Goal: Task Accomplishment & Management: Complete application form

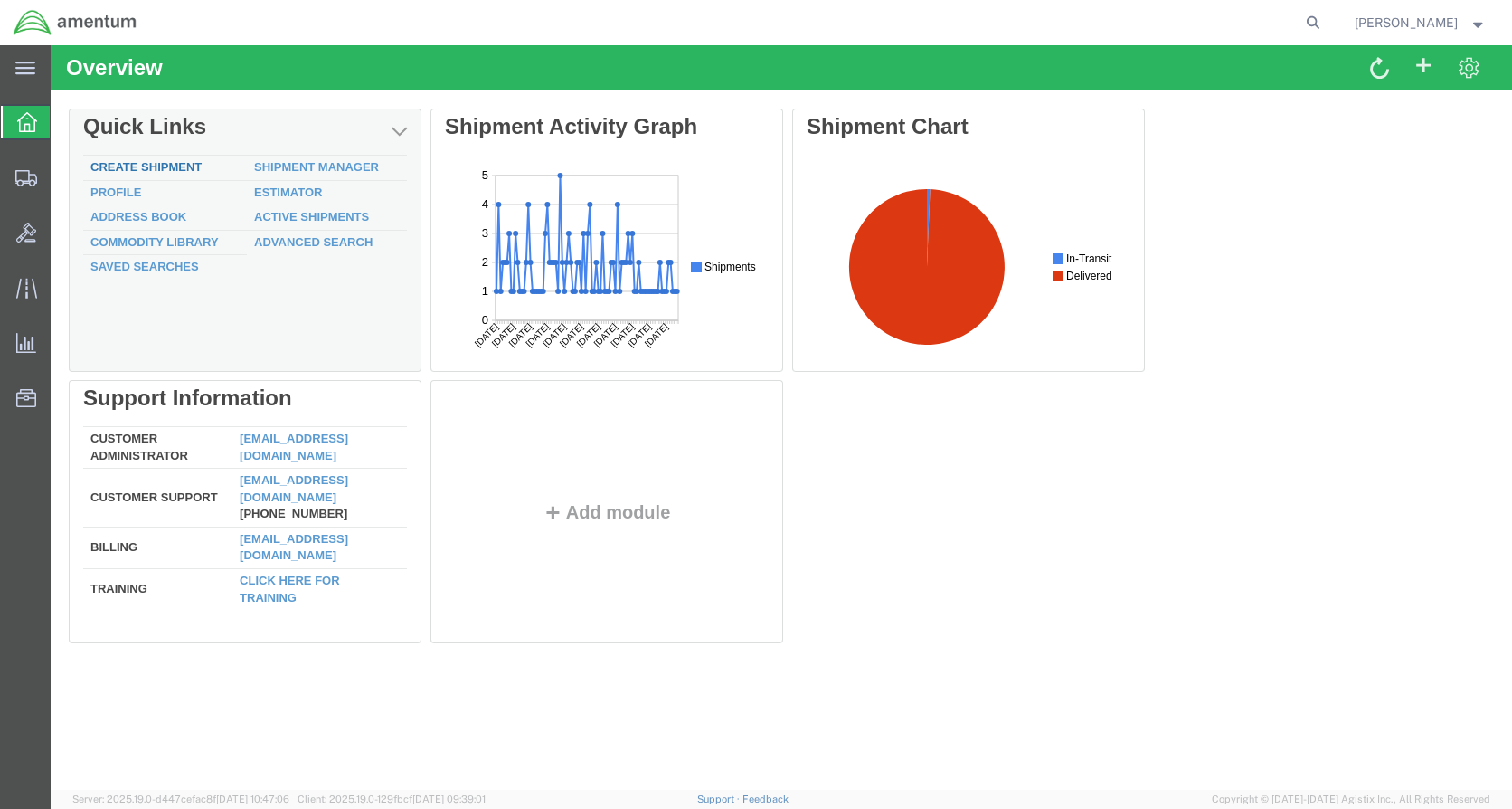
click at [163, 160] on link "Create Shipment" at bounding box center [146, 166] width 111 height 14
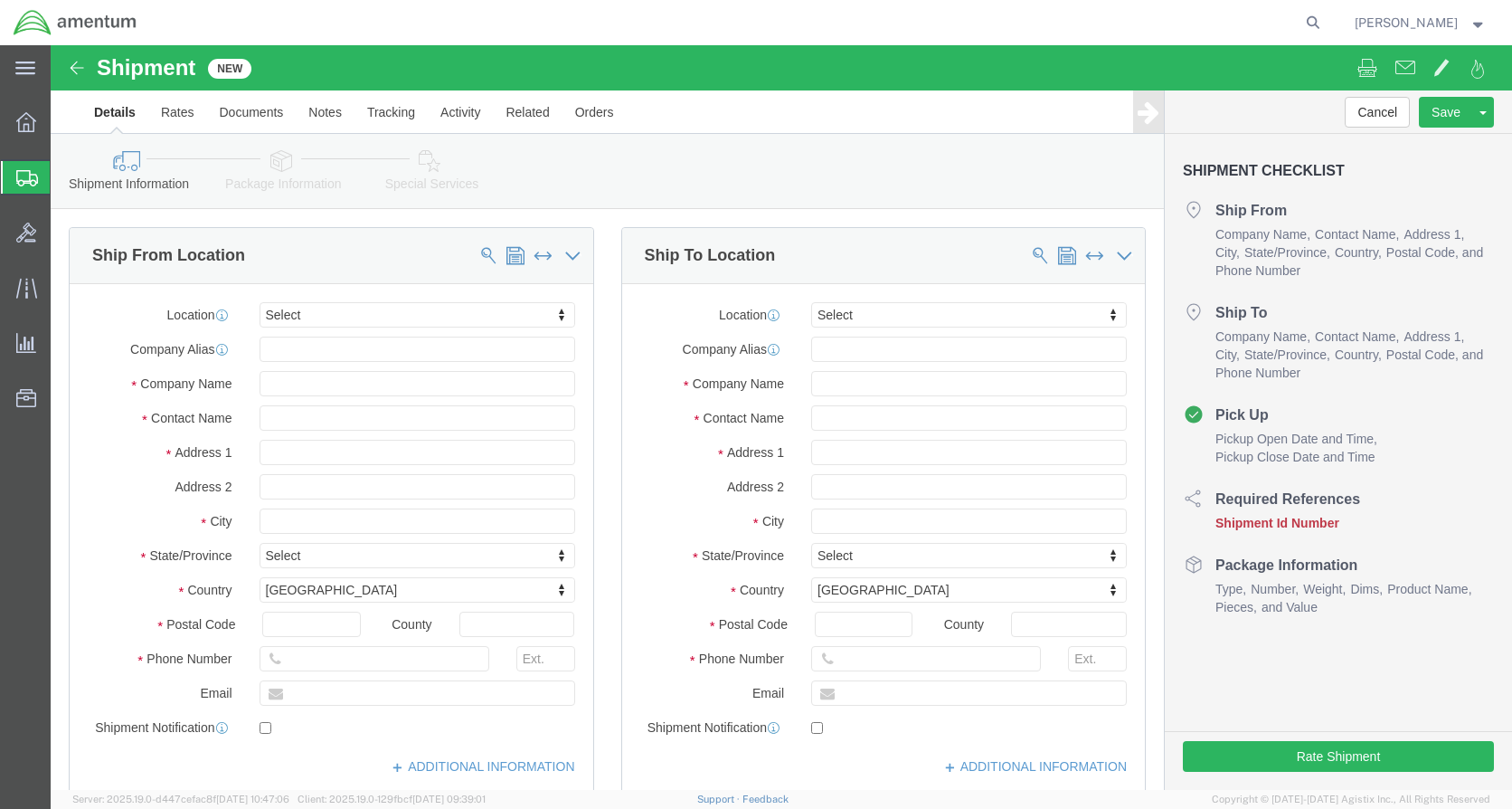
select select
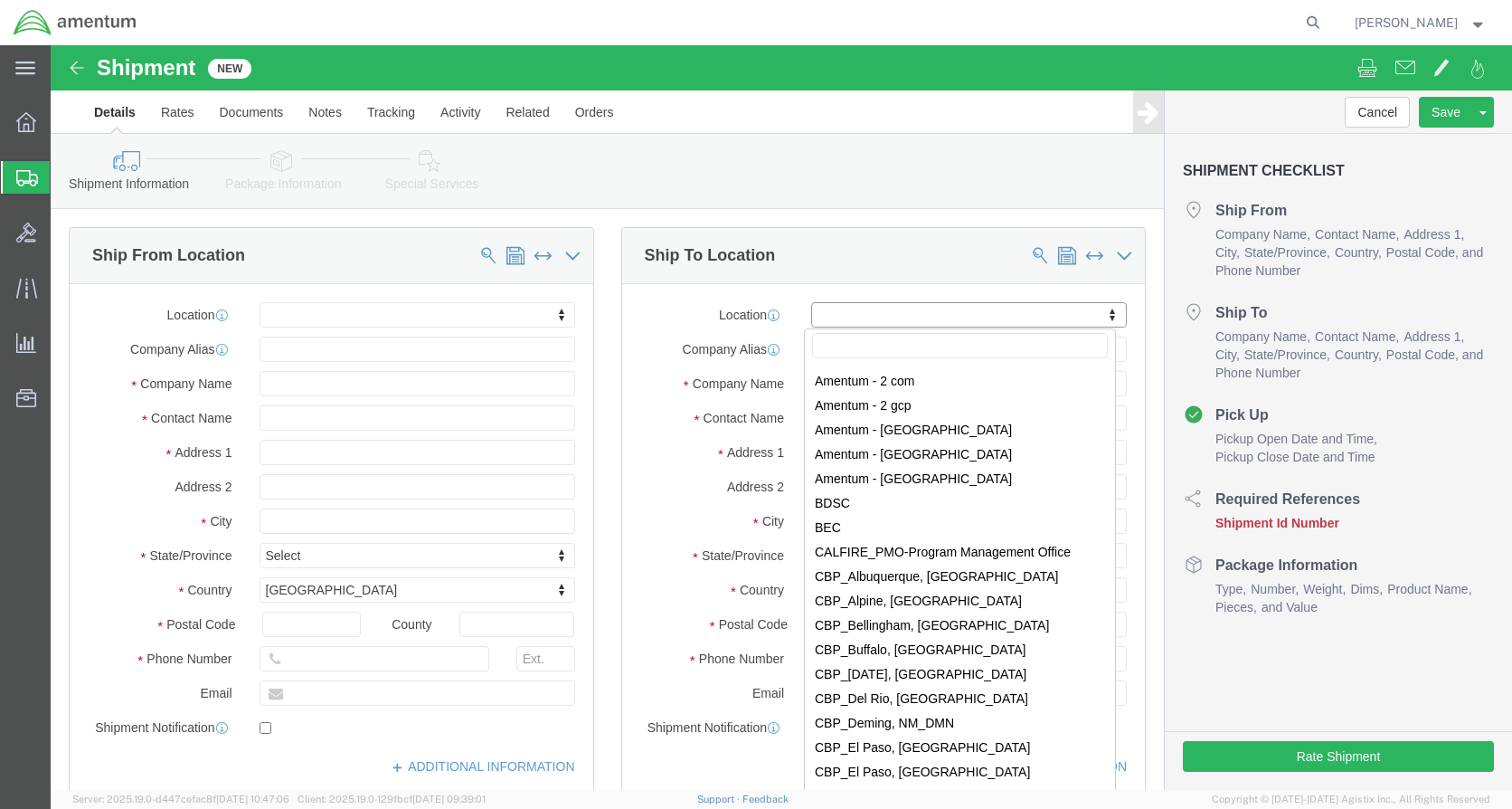
scroll to position [3528, 0]
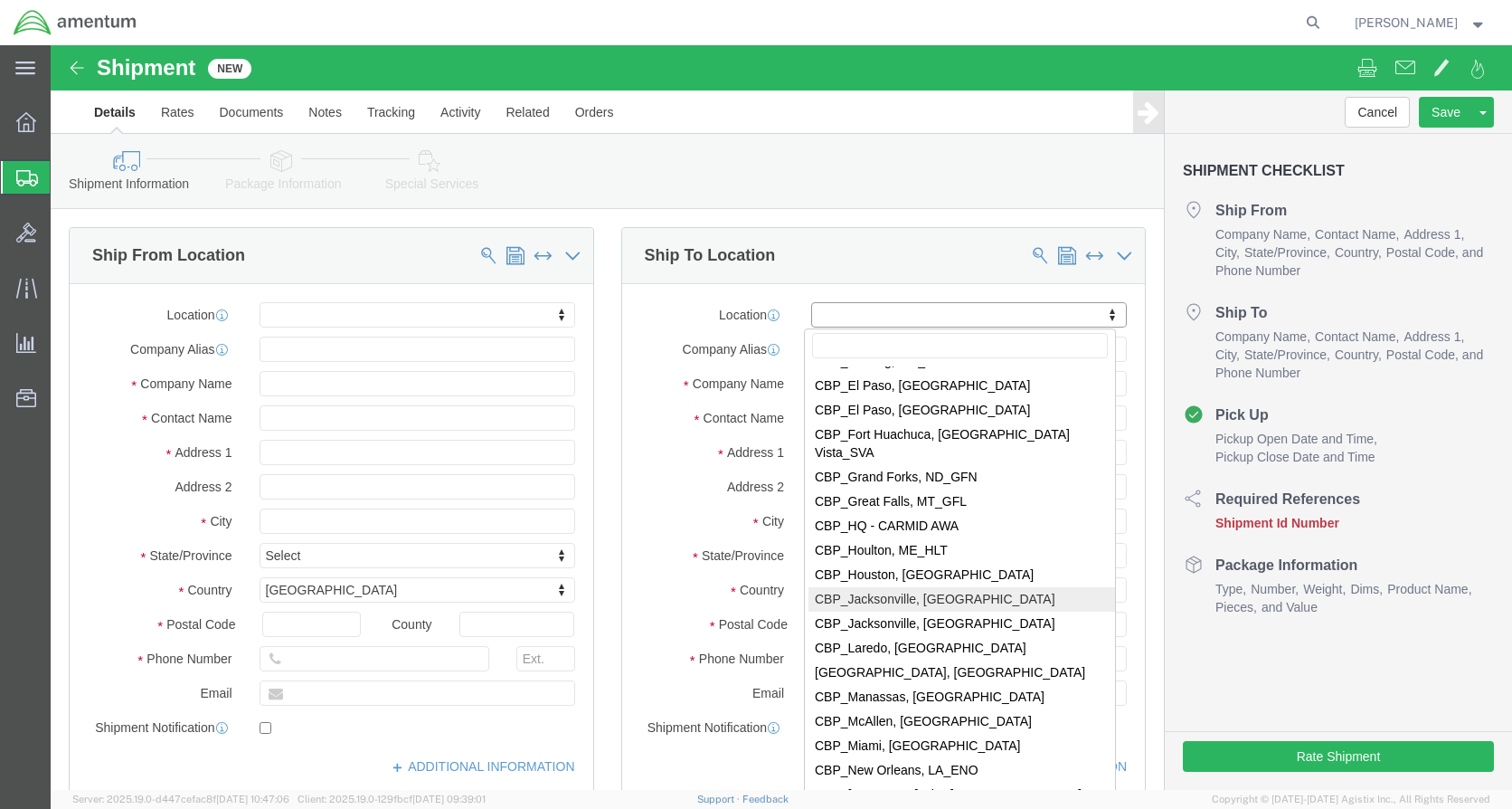
select select "49930"
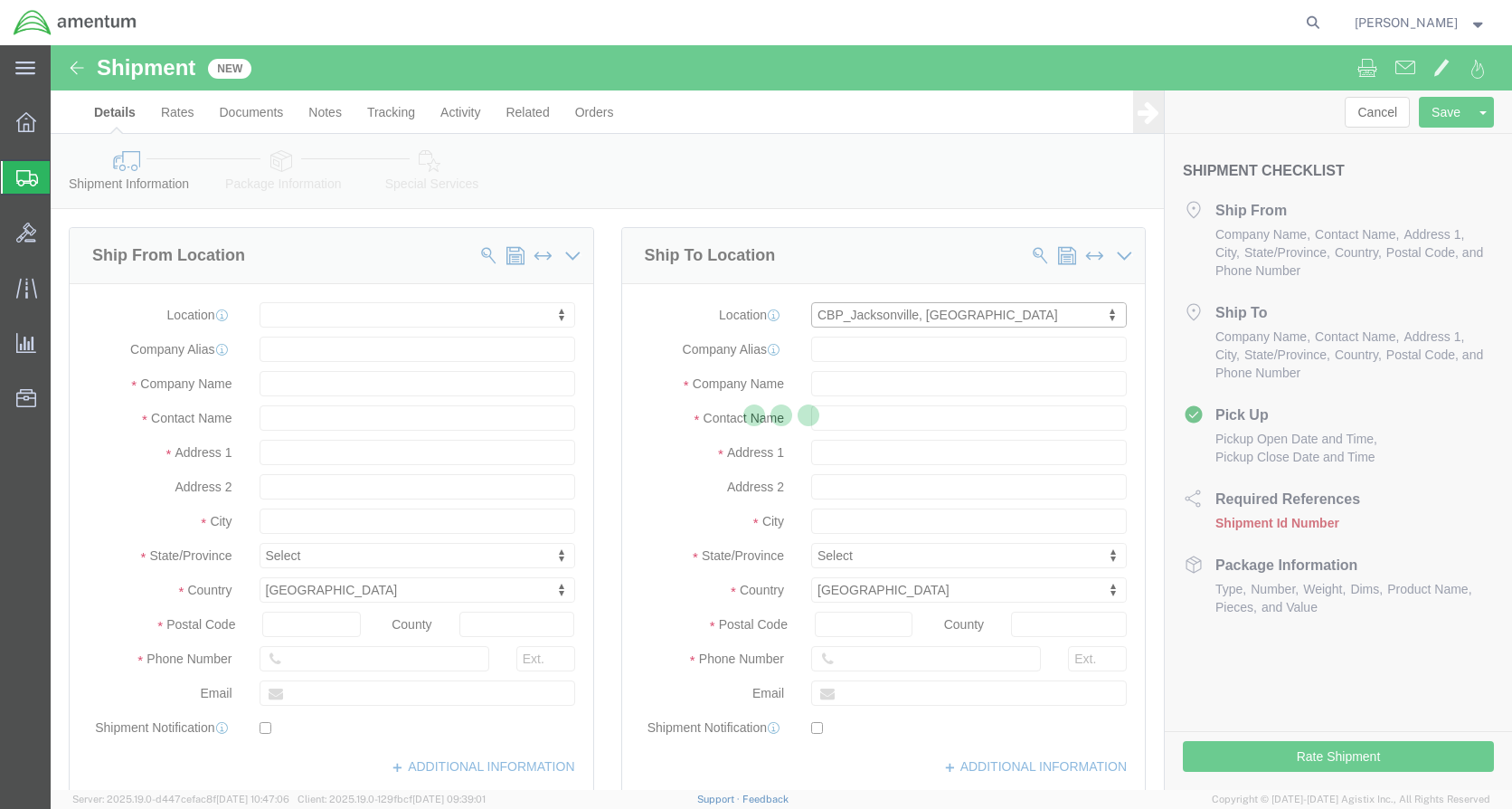
type input "Amentum Services, Inc."
type input "Hangar 1002, [GEOGRAPHIC_DATA]"
type input "[GEOGRAPHIC_DATA]"
type input "32212"
type input "[PHONE_NUMBER]"
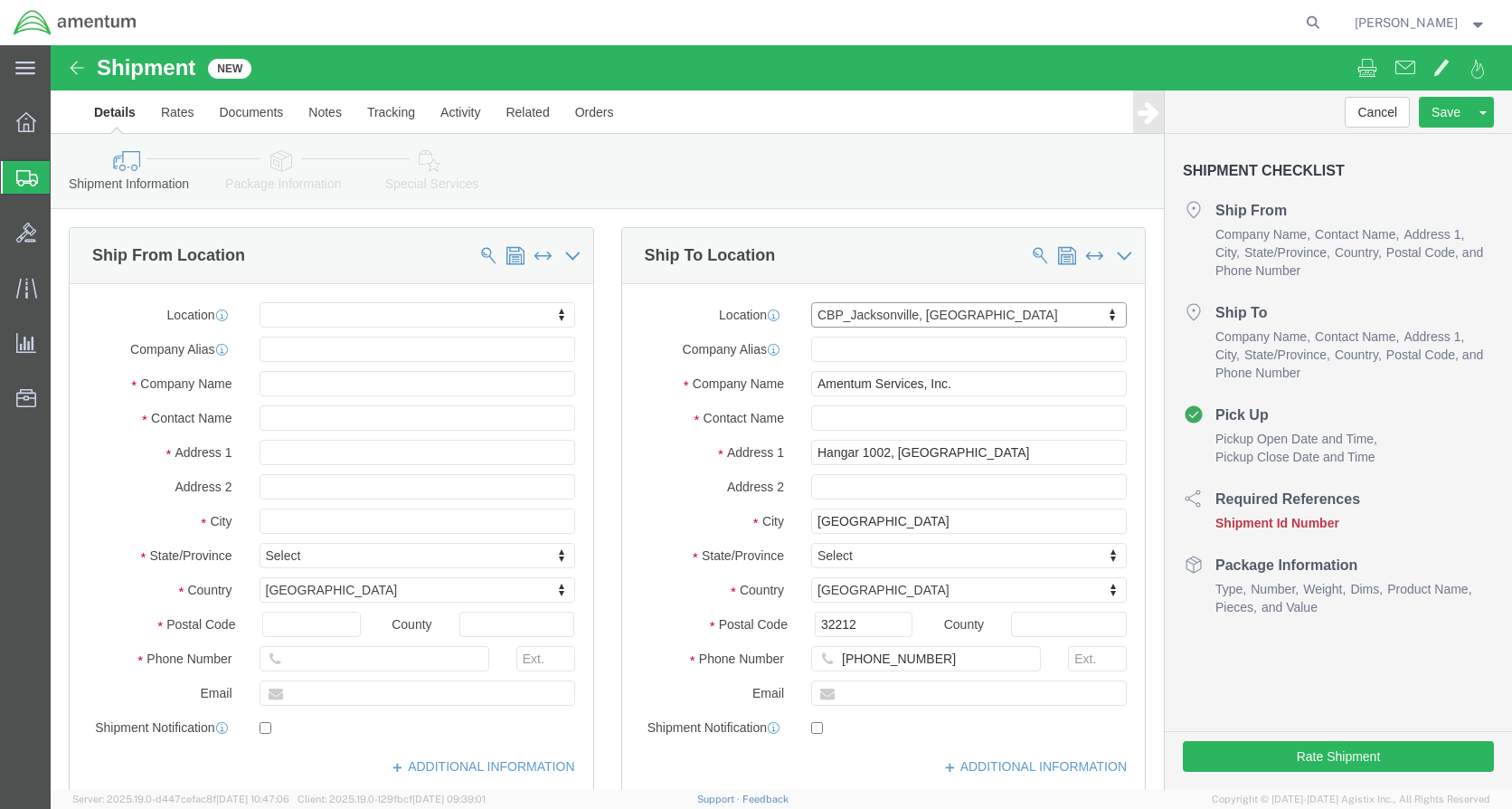
select select "FL"
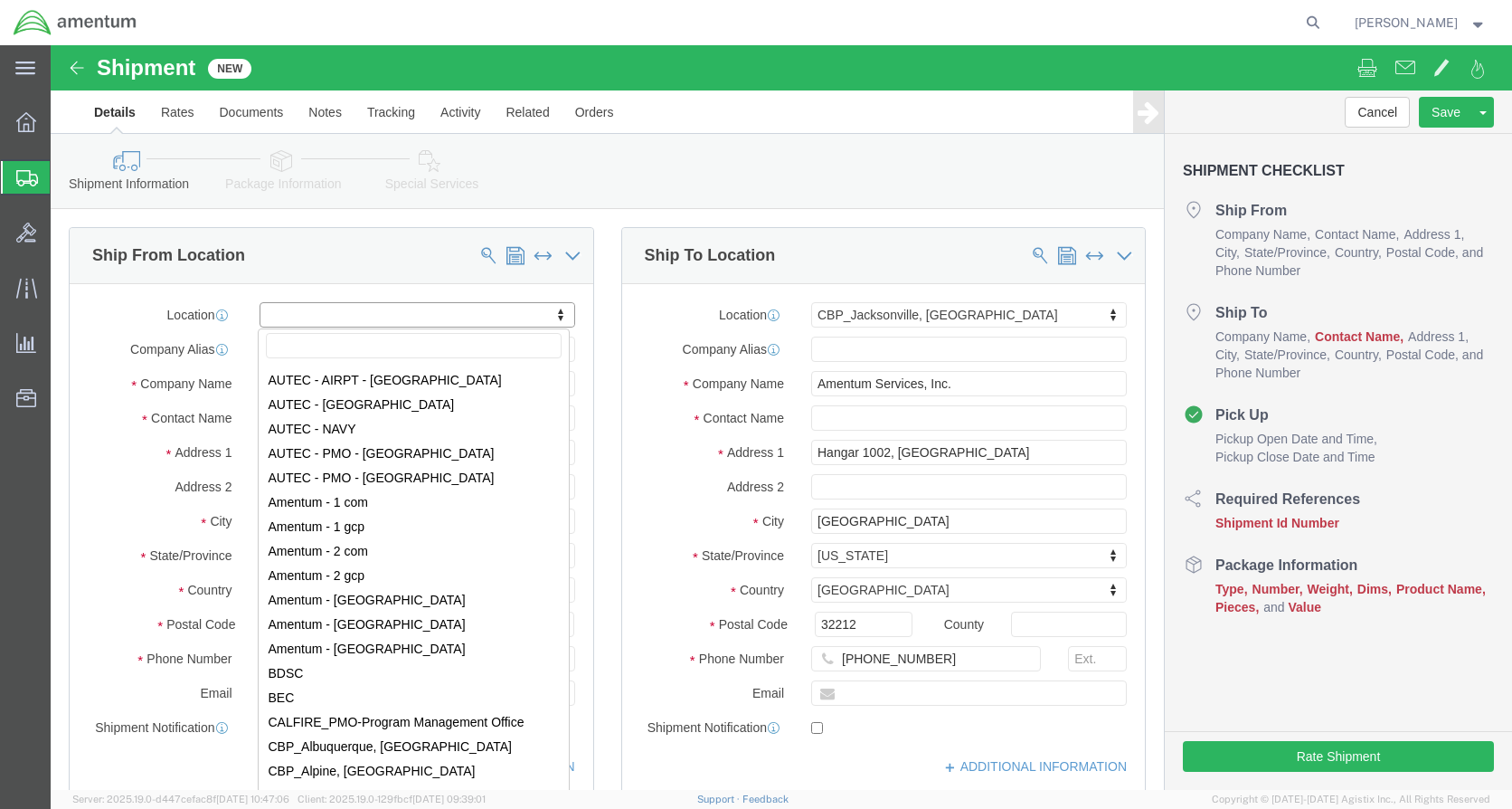
scroll to position [3257, 0]
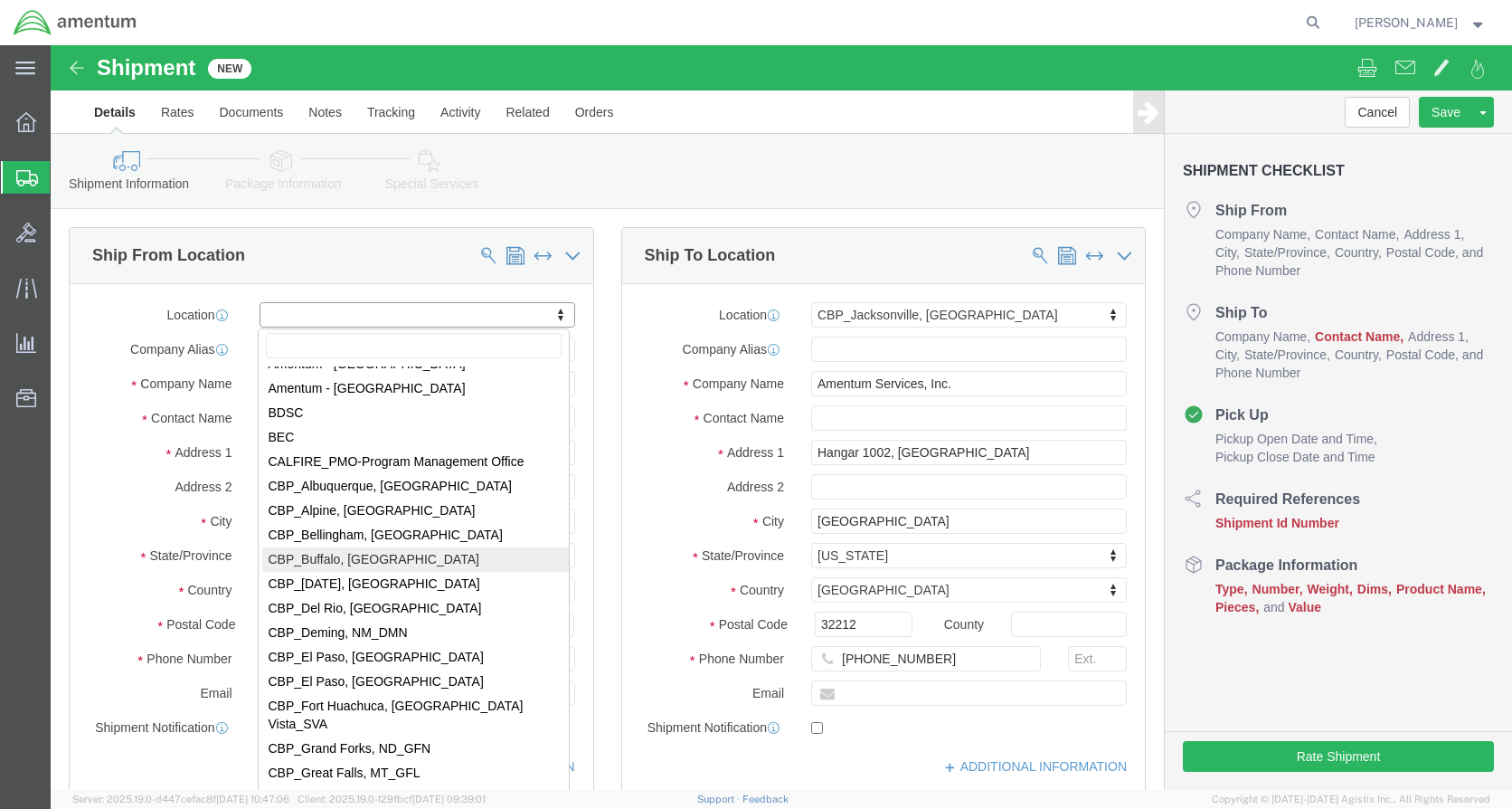
select select "49919"
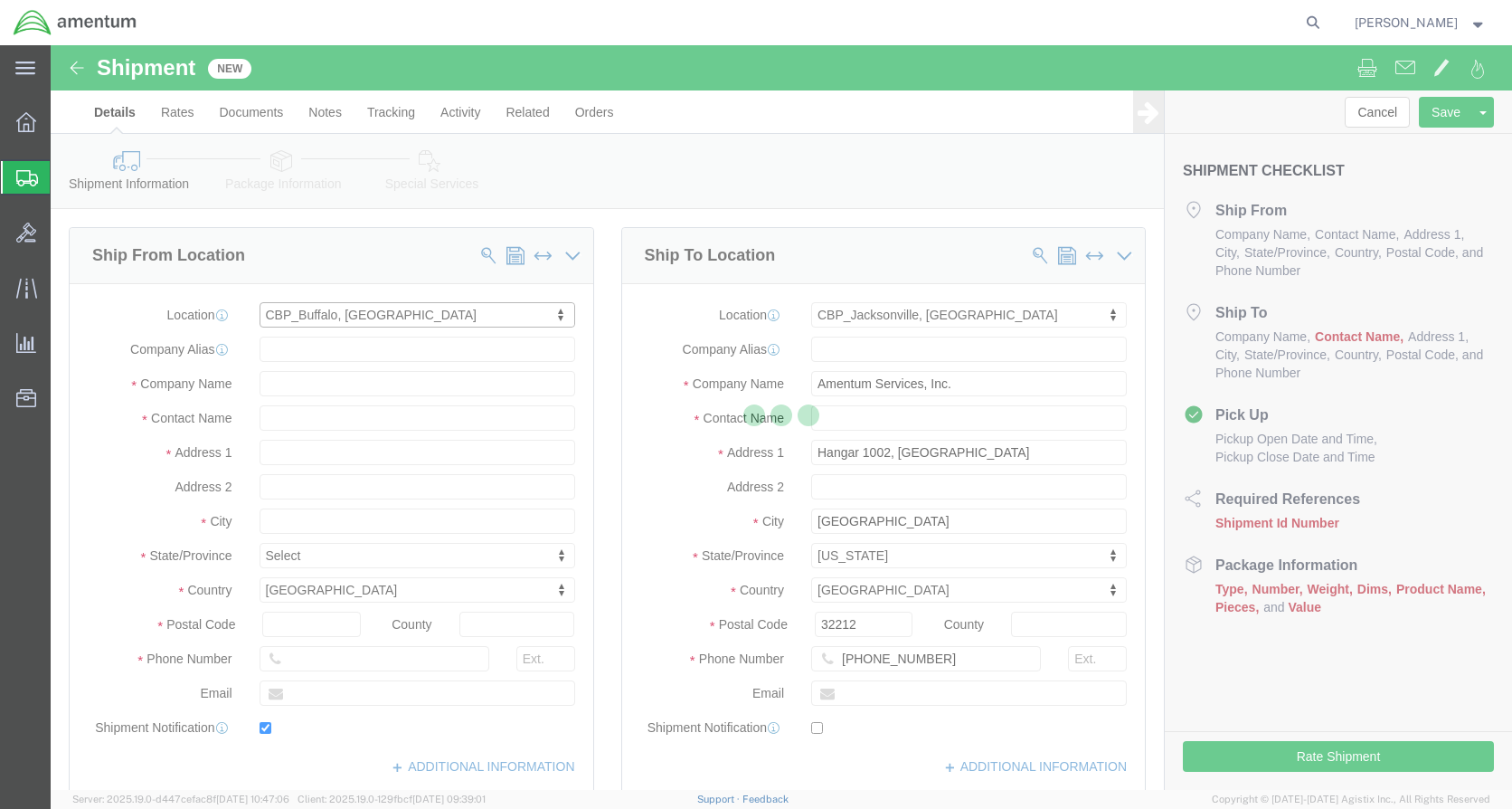
type input "Amentum Services, Inc"
type input "[PERSON_NAME]"
type input "[STREET_ADDRESS]"
type input "[GEOGRAPHIC_DATA]"
type input "14304-1617"
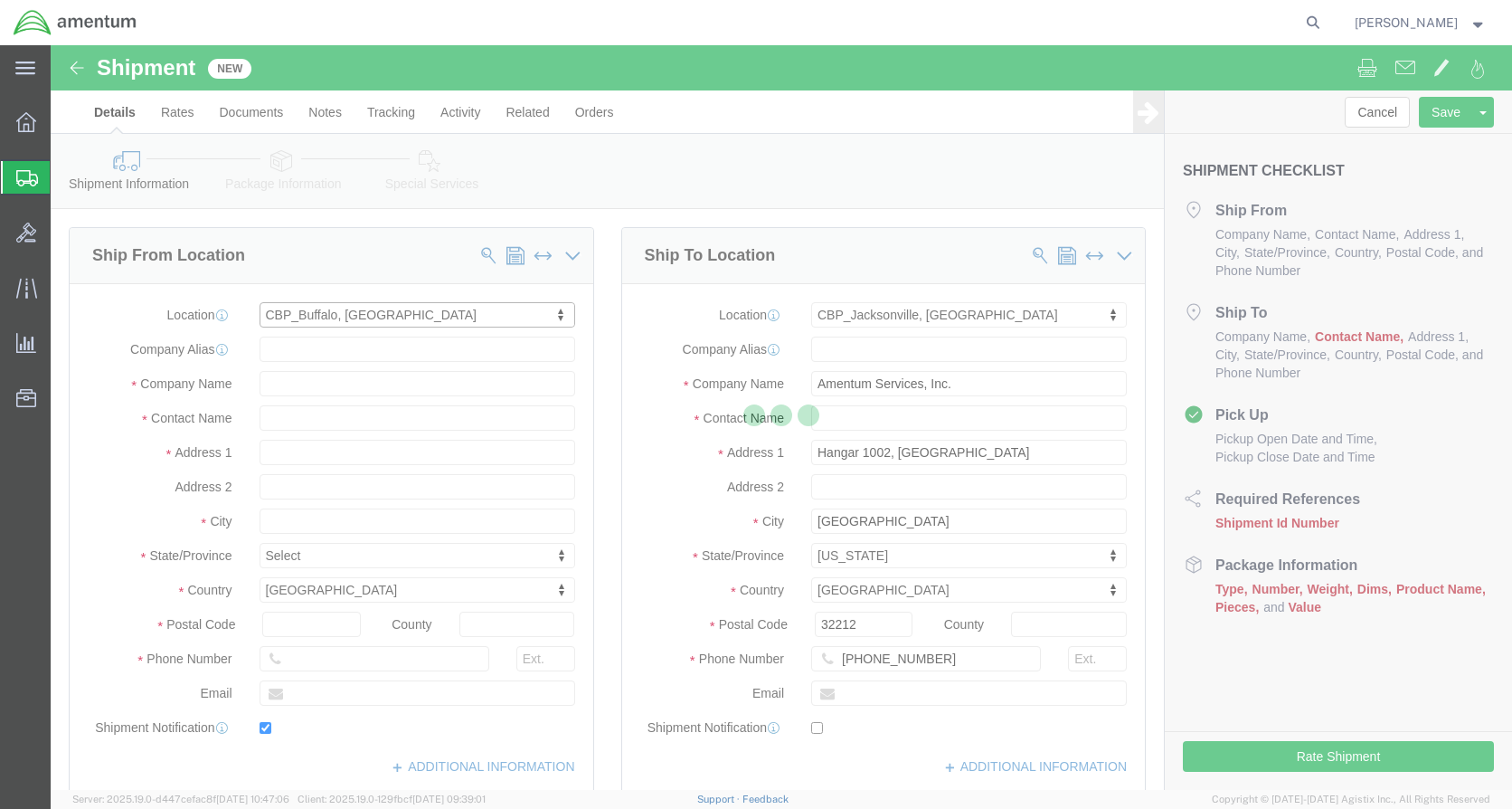
type input "[PHONE_NUMBER]"
type input "[PERSON_NAME][EMAIL_ADDRESS][PERSON_NAME][DOMAIN_NAME]"
checkbox input "true"
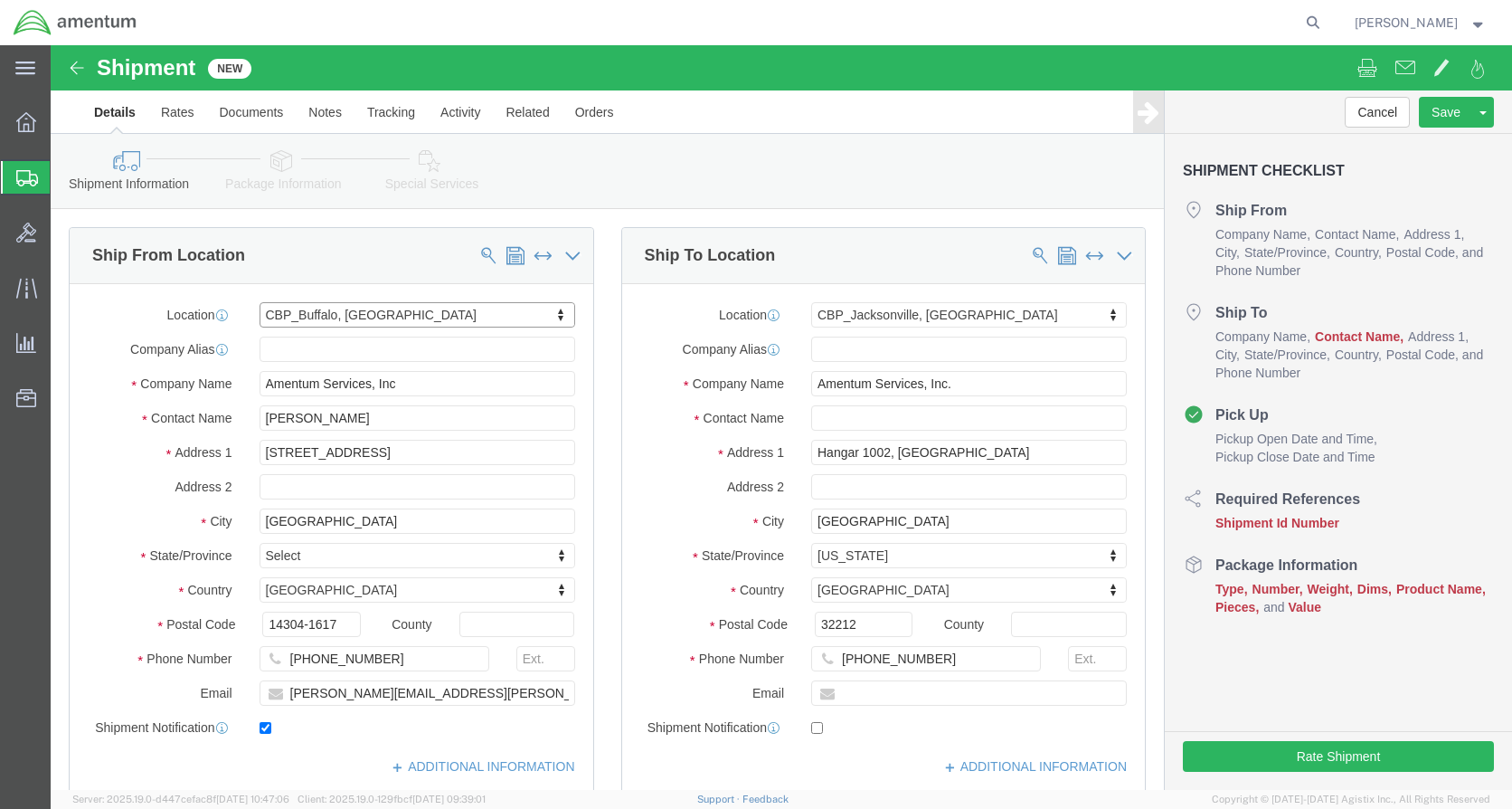
select select "NY"
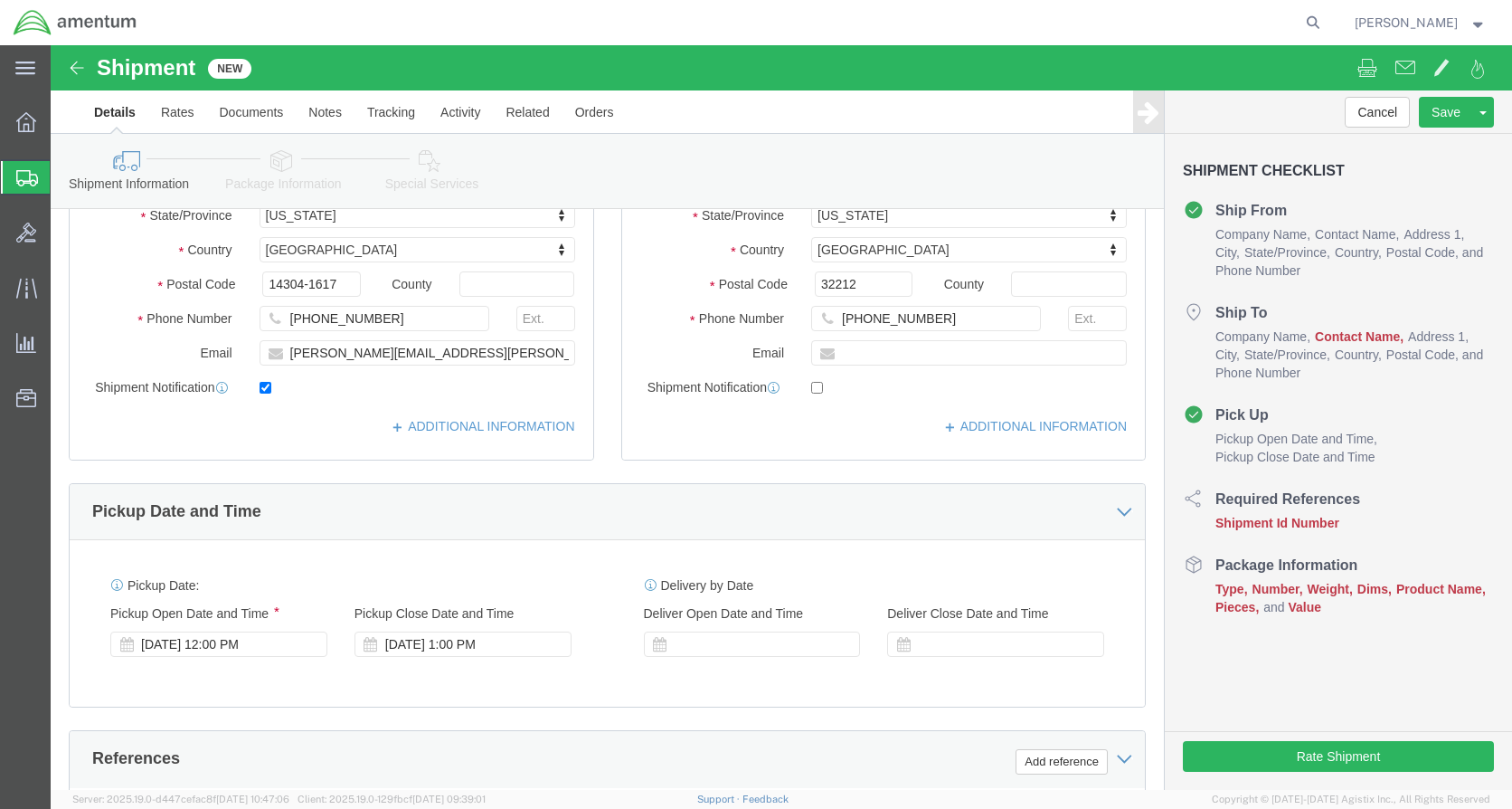
scroll to position [453, 0]
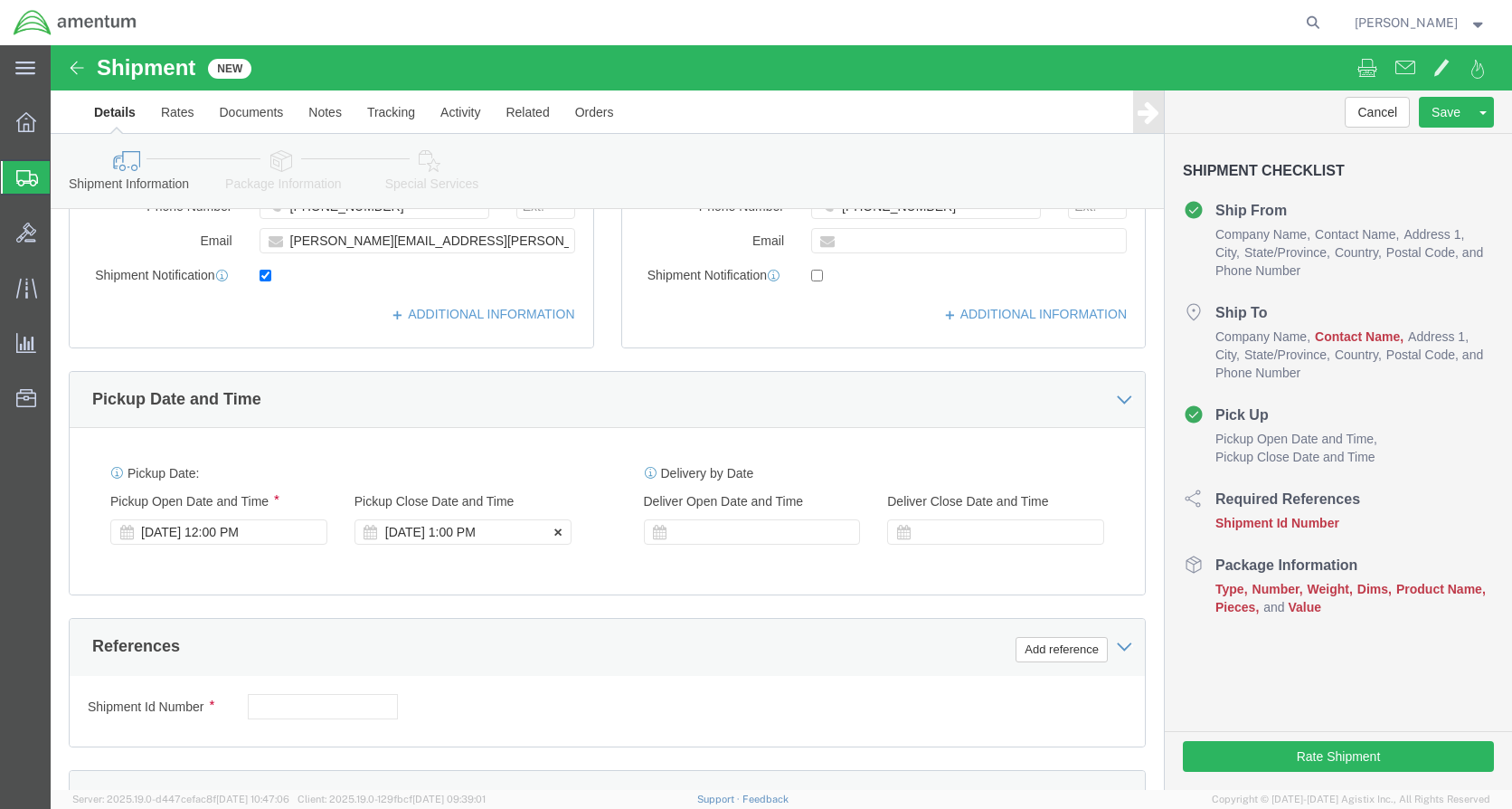
click div "[DATE] 1:00 PM"
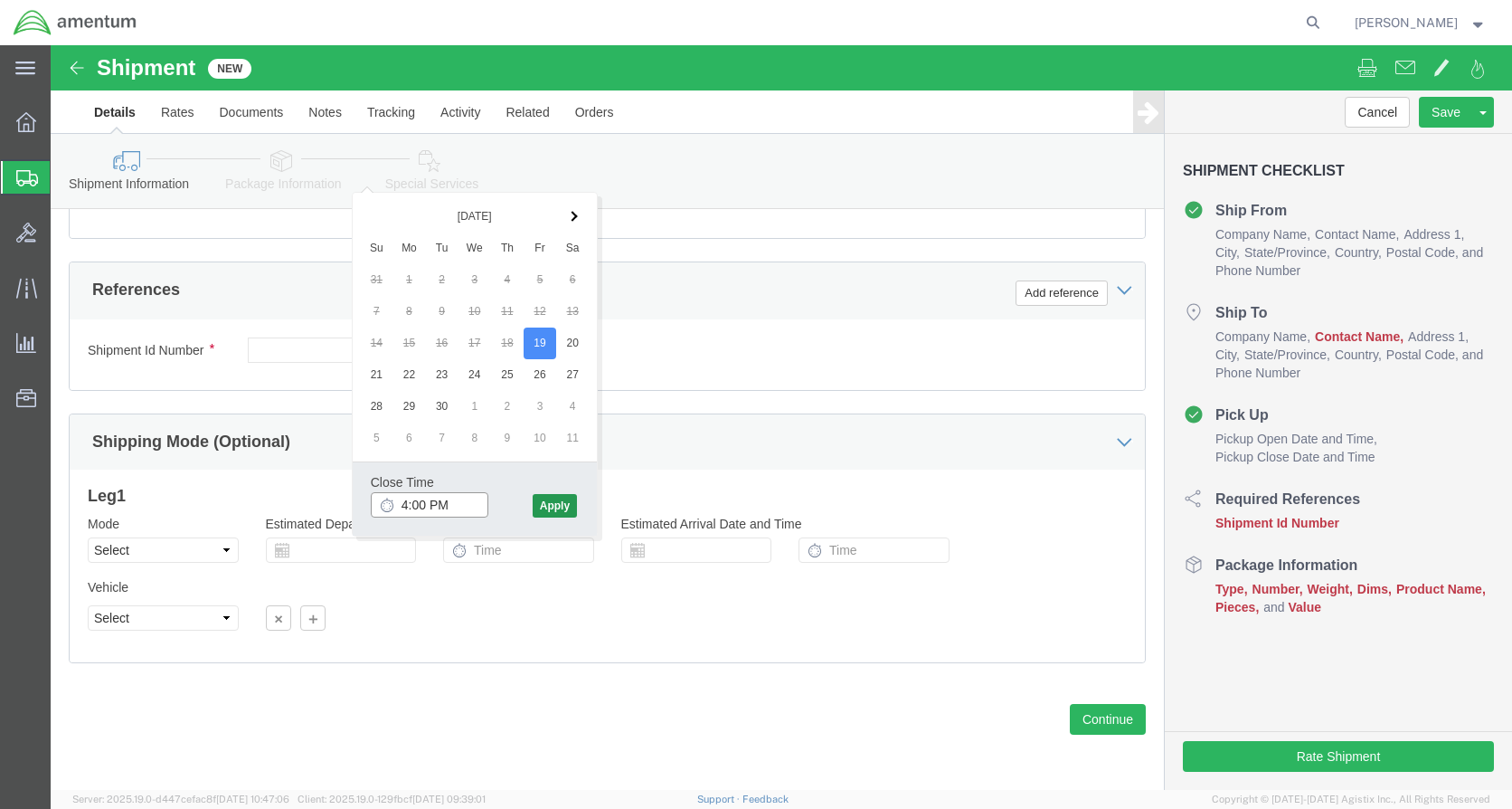
type input "4:00 PM"
click button "Apply"
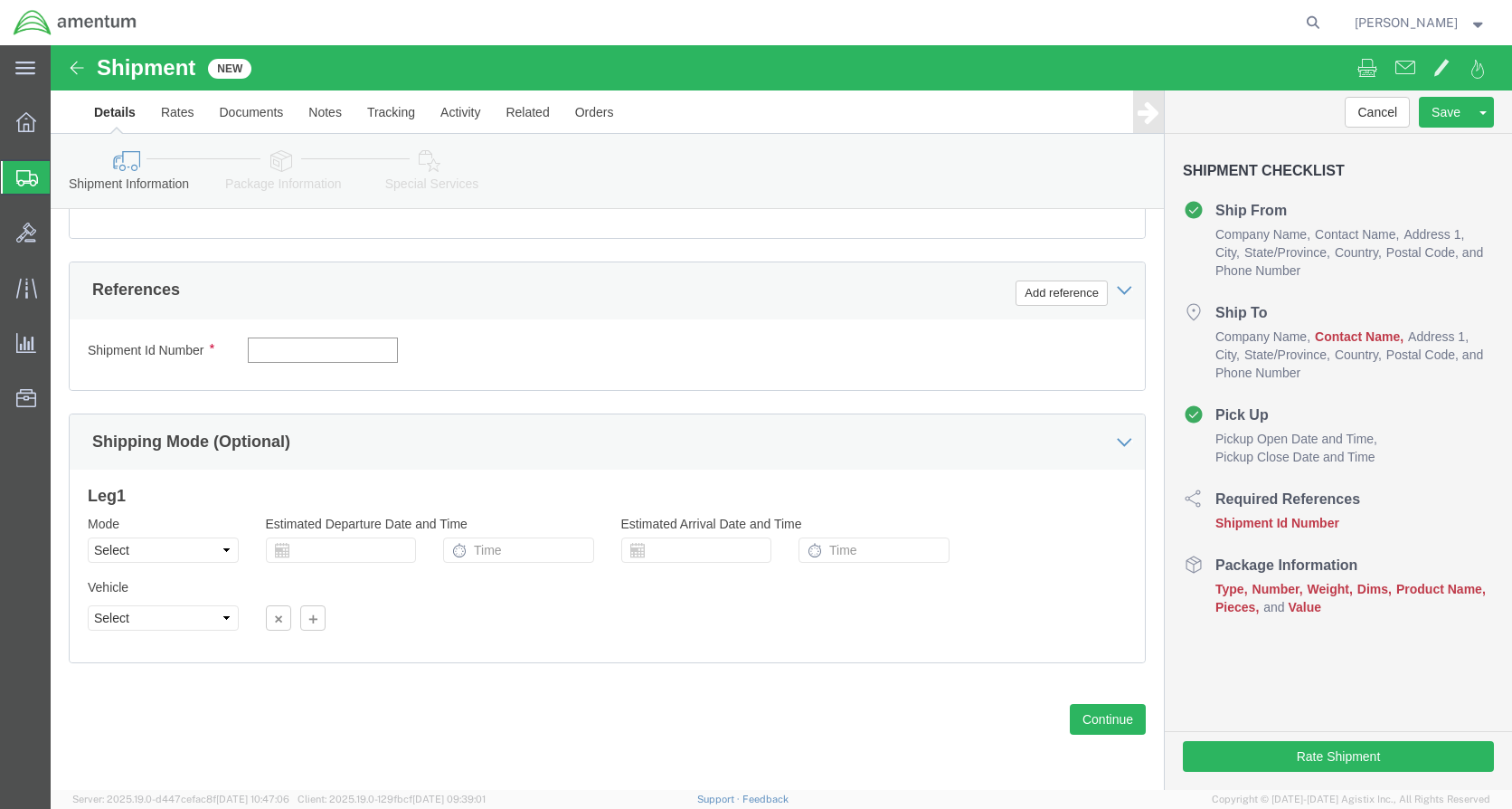
click input "text"
type input "09192025"
click button "Add reference"
click select "Select Account Type Activity ID Airline Appointment Number ASN Batch Request # …"
select select "DEPT"
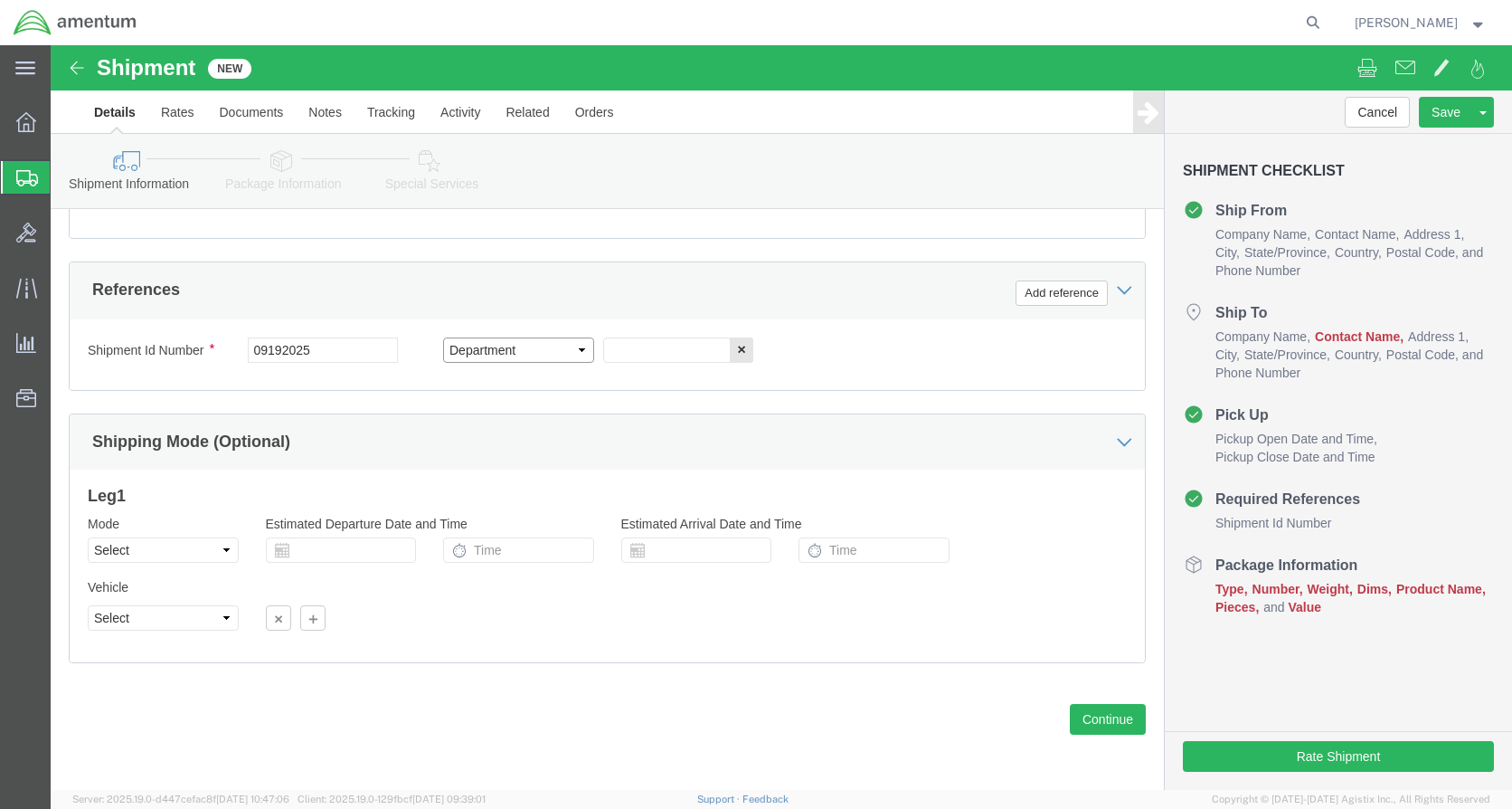
click select "Select Account Type Activity ID Airline Appointment Number ASN Batch Request # …"
click input "text"
type input "CBP"
click button "Add reference"
click select "Select Account Type Activity ID Airline Appointment Number ASN Batch Request # …"
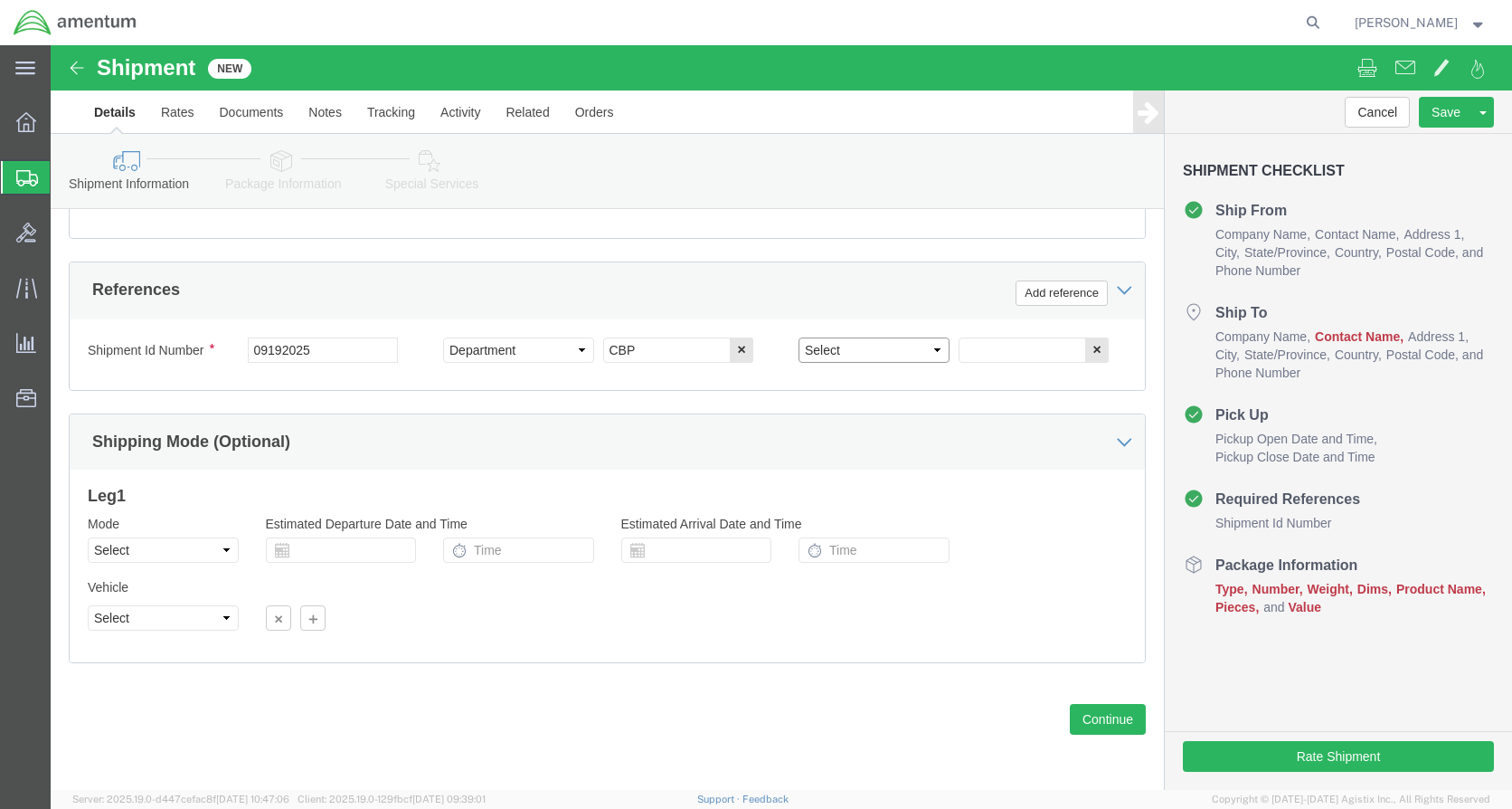
select select "CUSTREF"
click select "Select Account Type Activity ID Airline Appointment Number ASN Batch Request # …"
click input "text"
type input "[PHONE_NUMBER]"
click button "Continue"
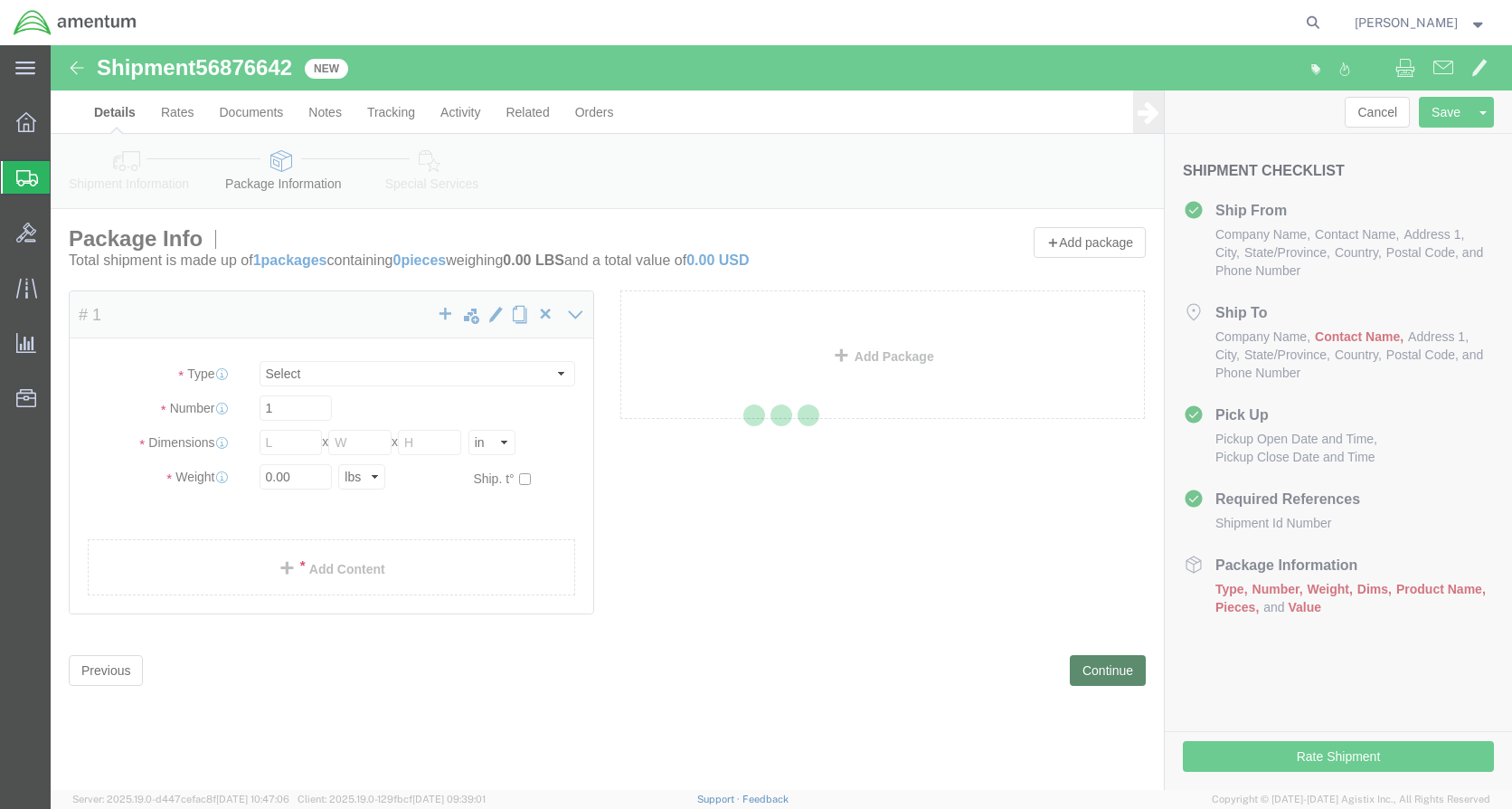
select select "CBOX"
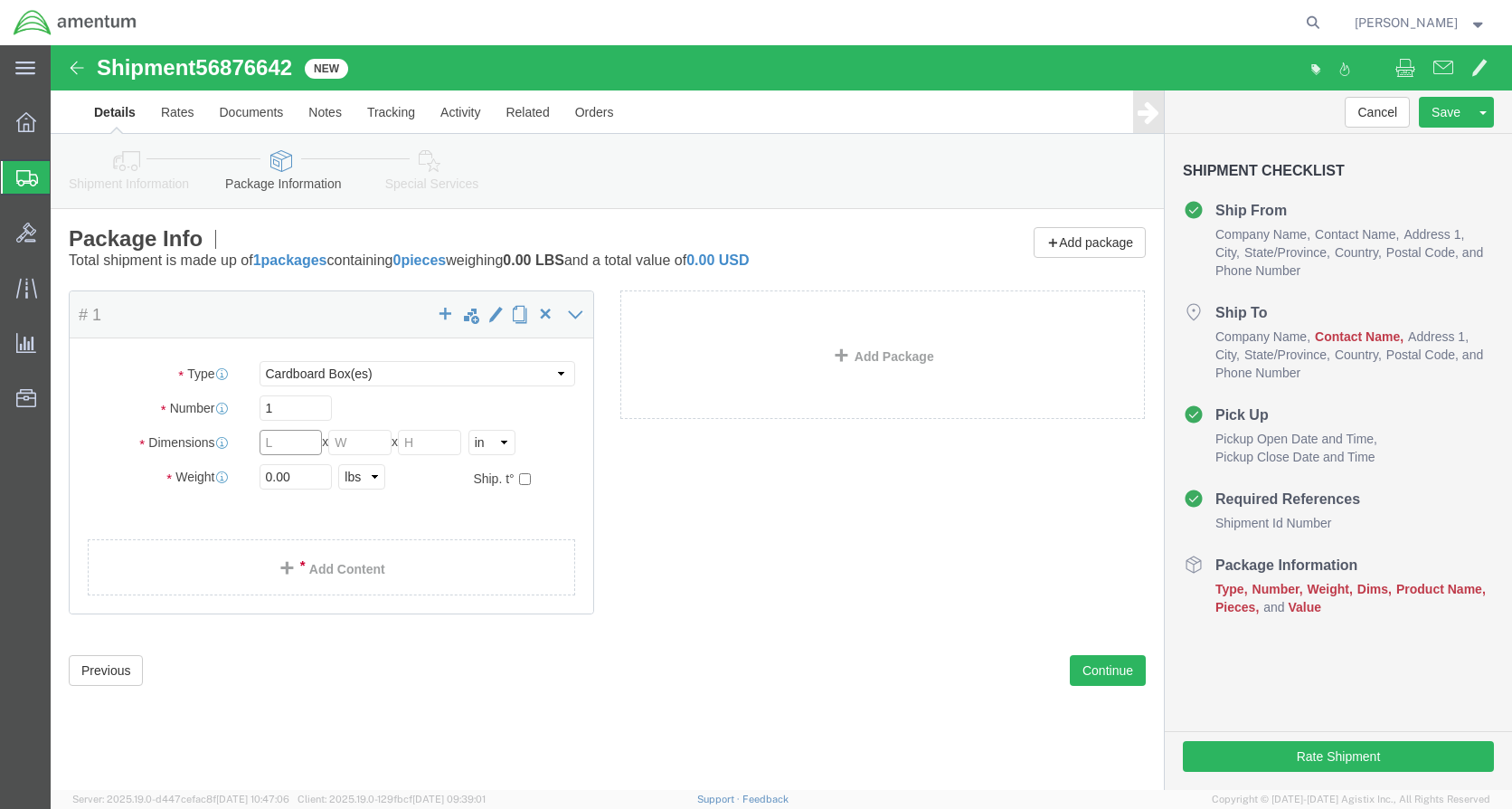
click input "text"
type input "12"
type input "9"
click input "0.00"
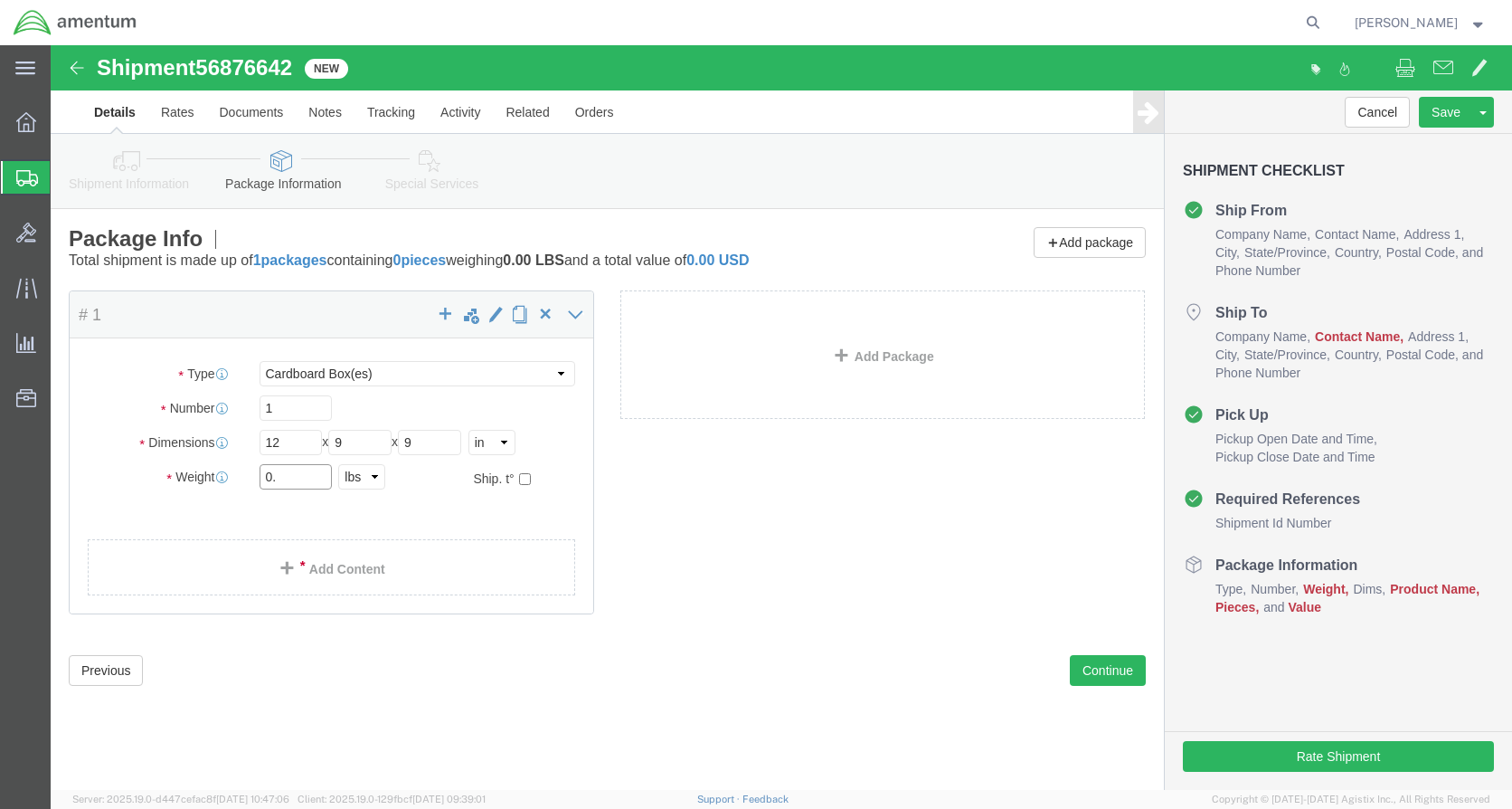
type input "0"
type input "1.2"
click link "Add Content"
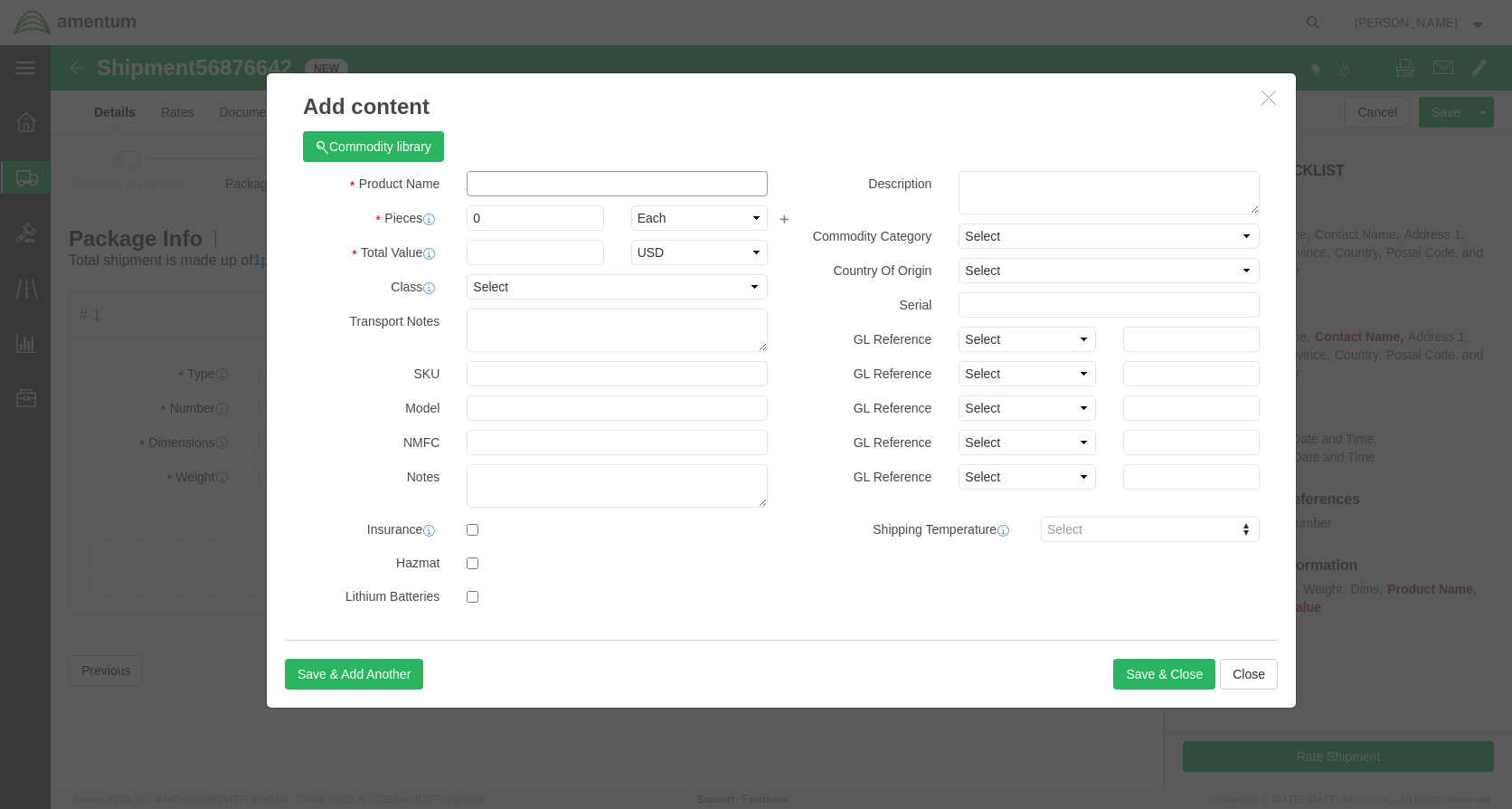
click input "text"
type input "Slaving accessory"
click input "Slaving accessory"
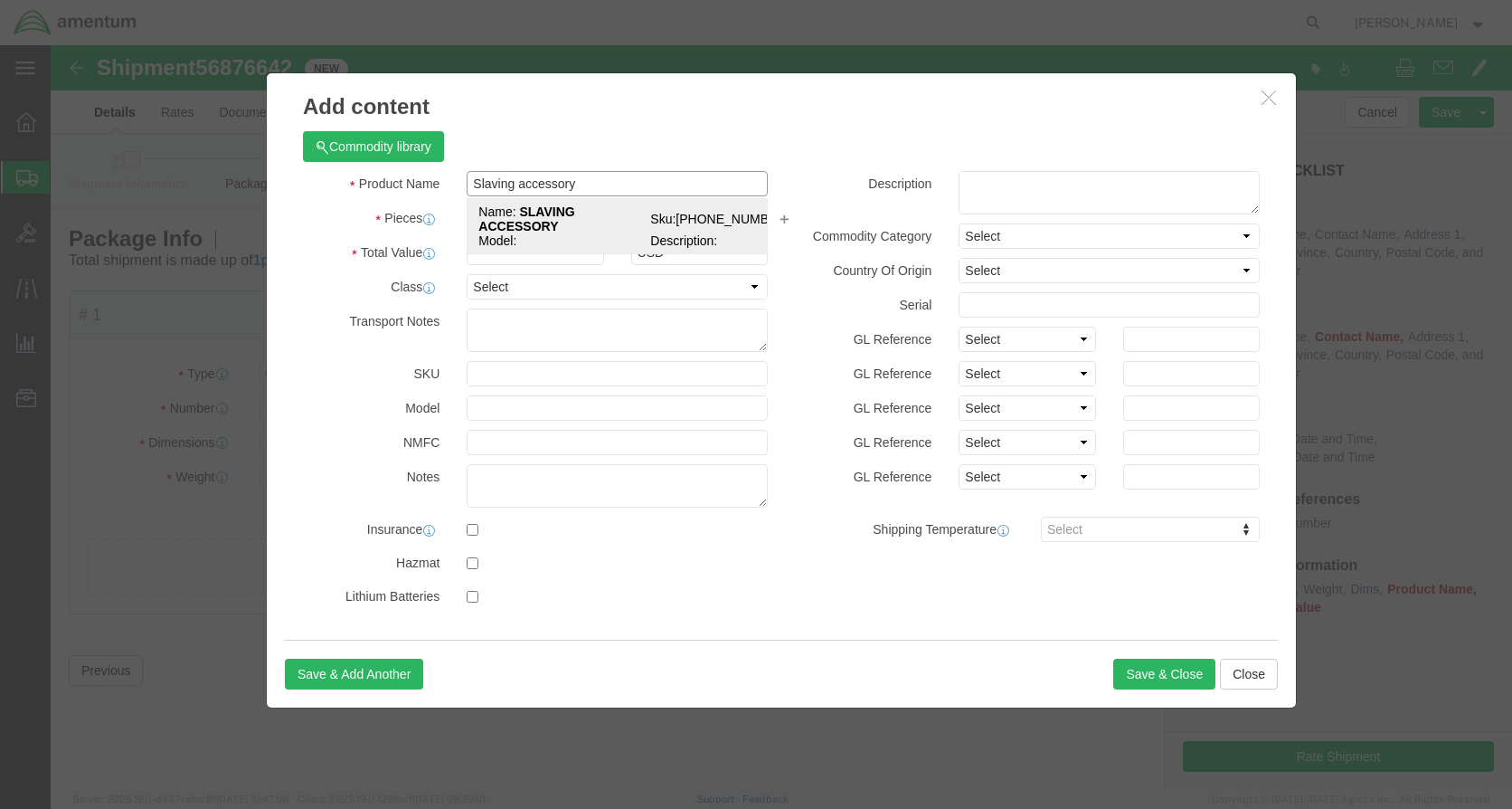
click td "Name: SLAVING ACCESSORY"
select select "USD"
type input "6615012176152"
type input "SLAVING ACCESSORY"
type input "[PHONE_NUMBER]"
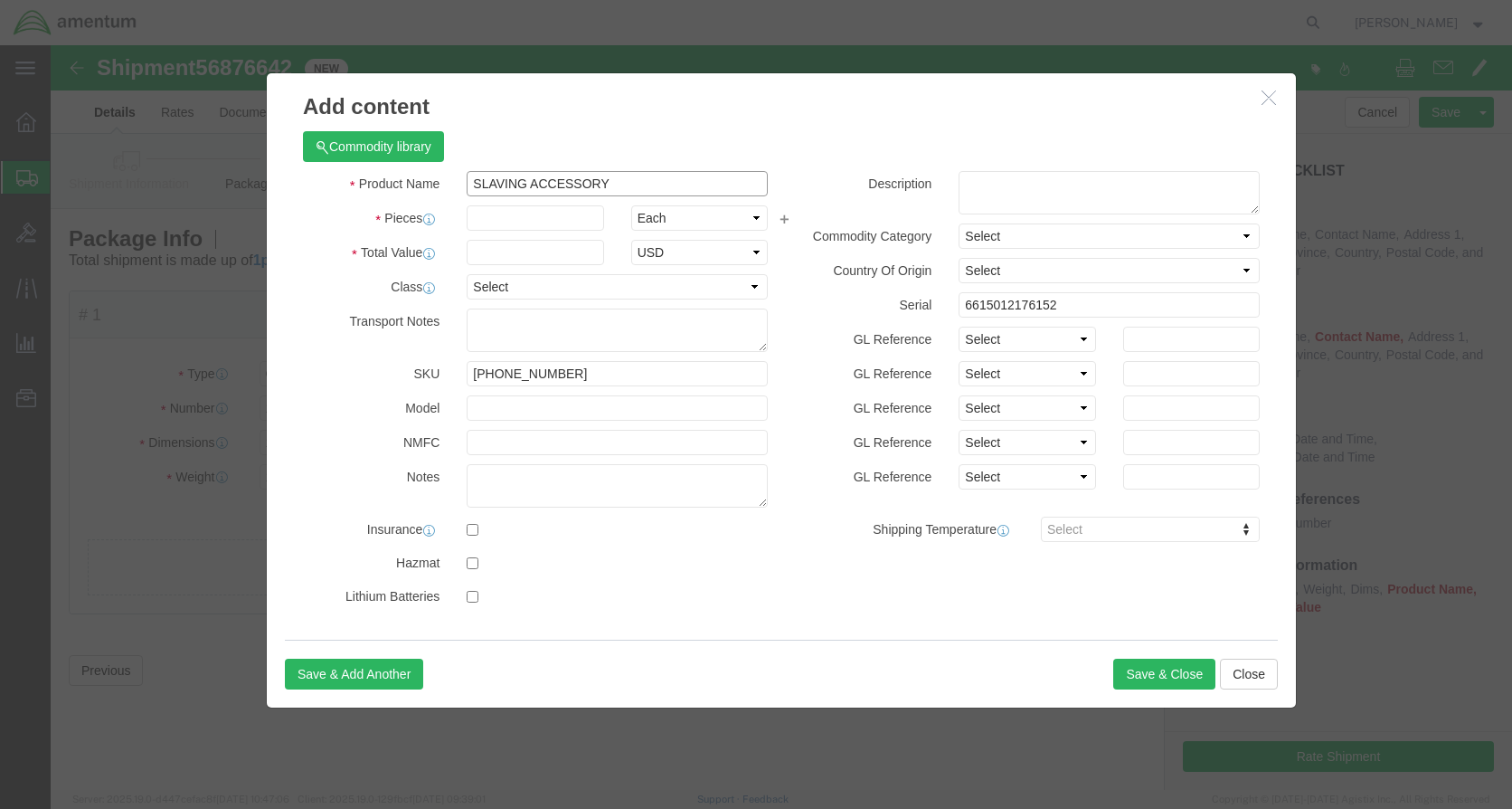
type input "SLAVING ACCESSORY"
click input "text"
click input "6615012176152"
type input "6"
click input "[PHONE_NUMBER]"
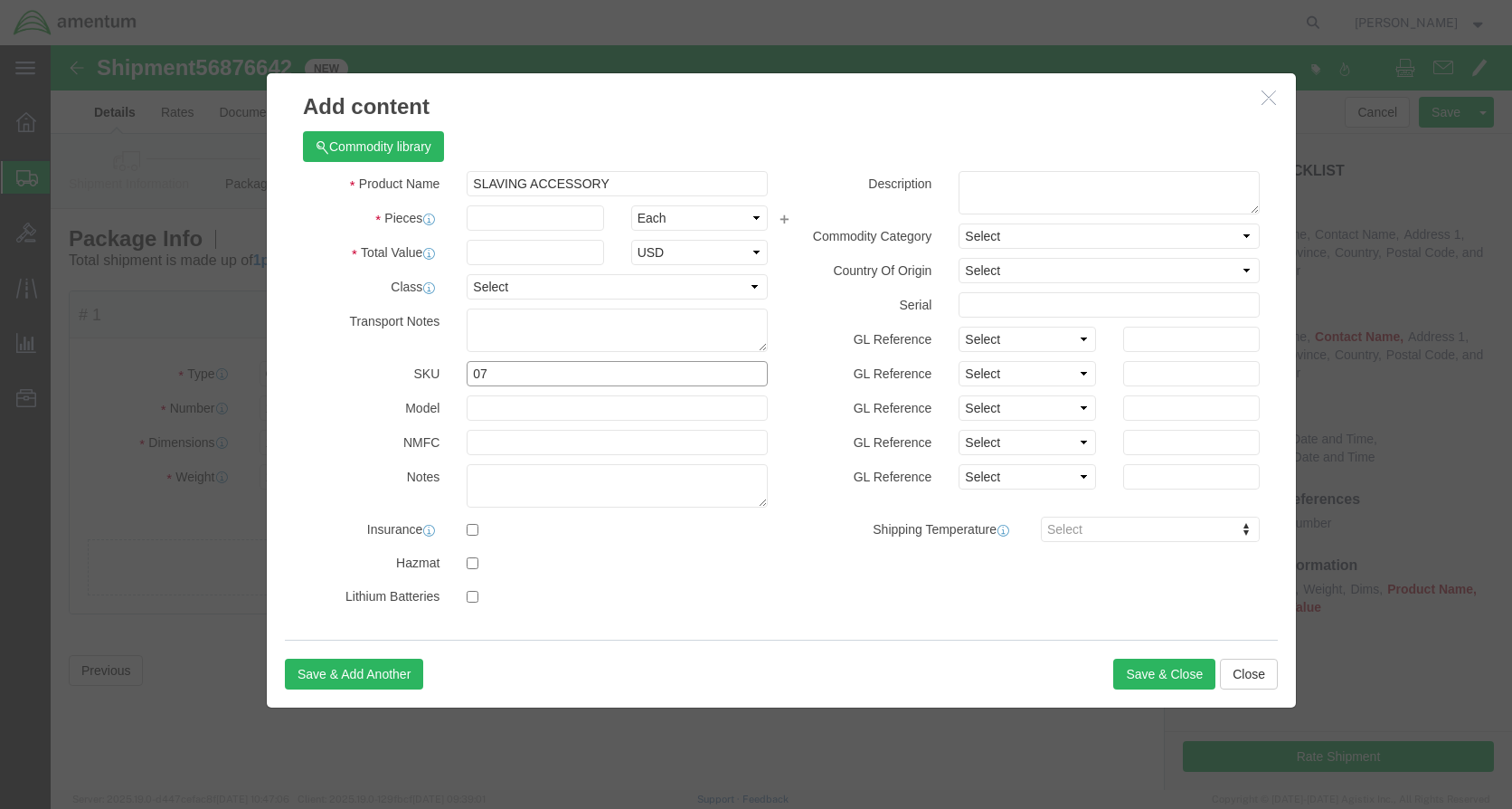
type input "0"
click input "text"
type input "1"
click input "text"
type input "500"
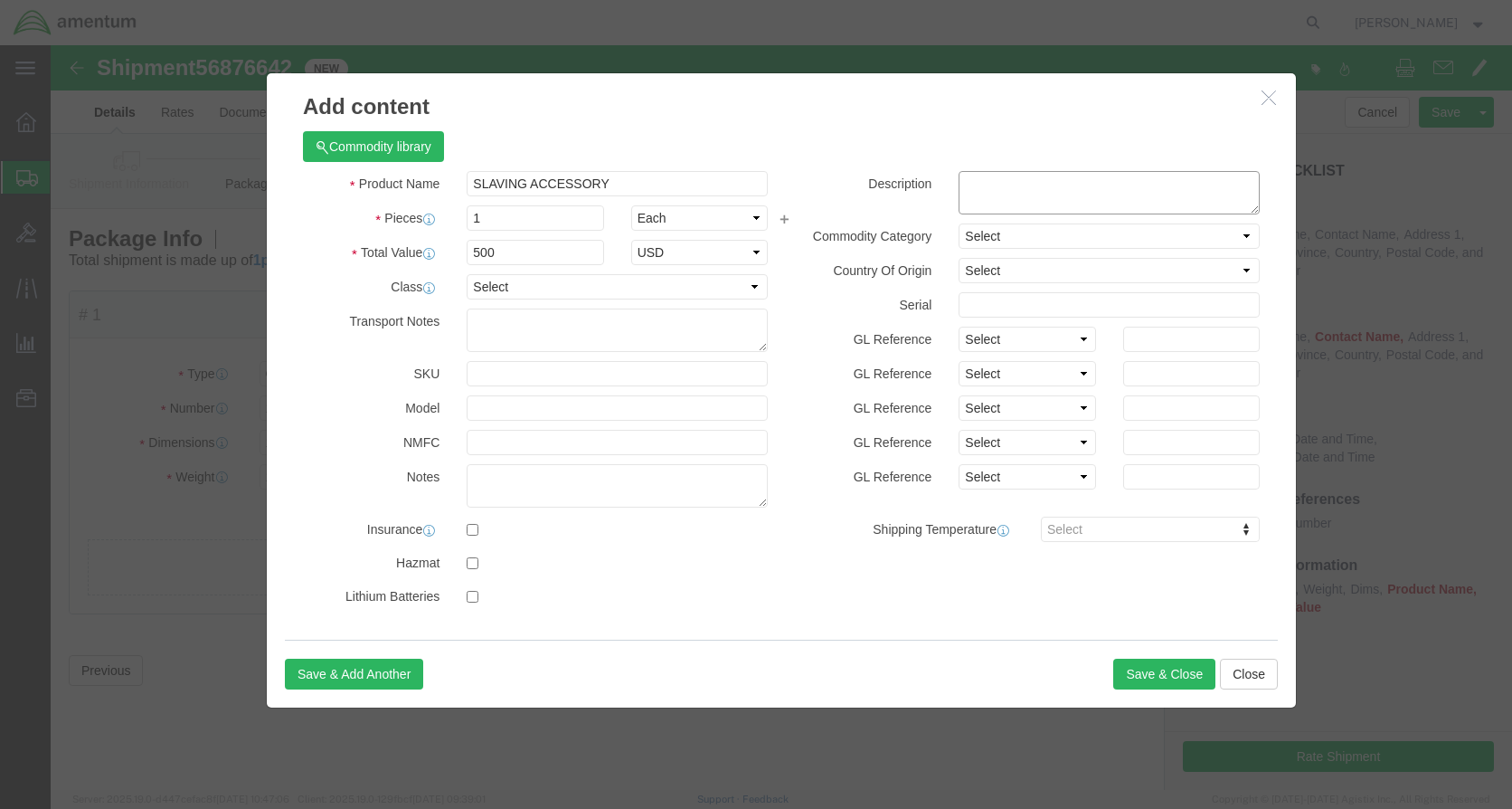
click textarea
click textarea "PN 071-01242=-"
type textarea "PN [PHONE_NUMBER]"
click button "Save & Close"
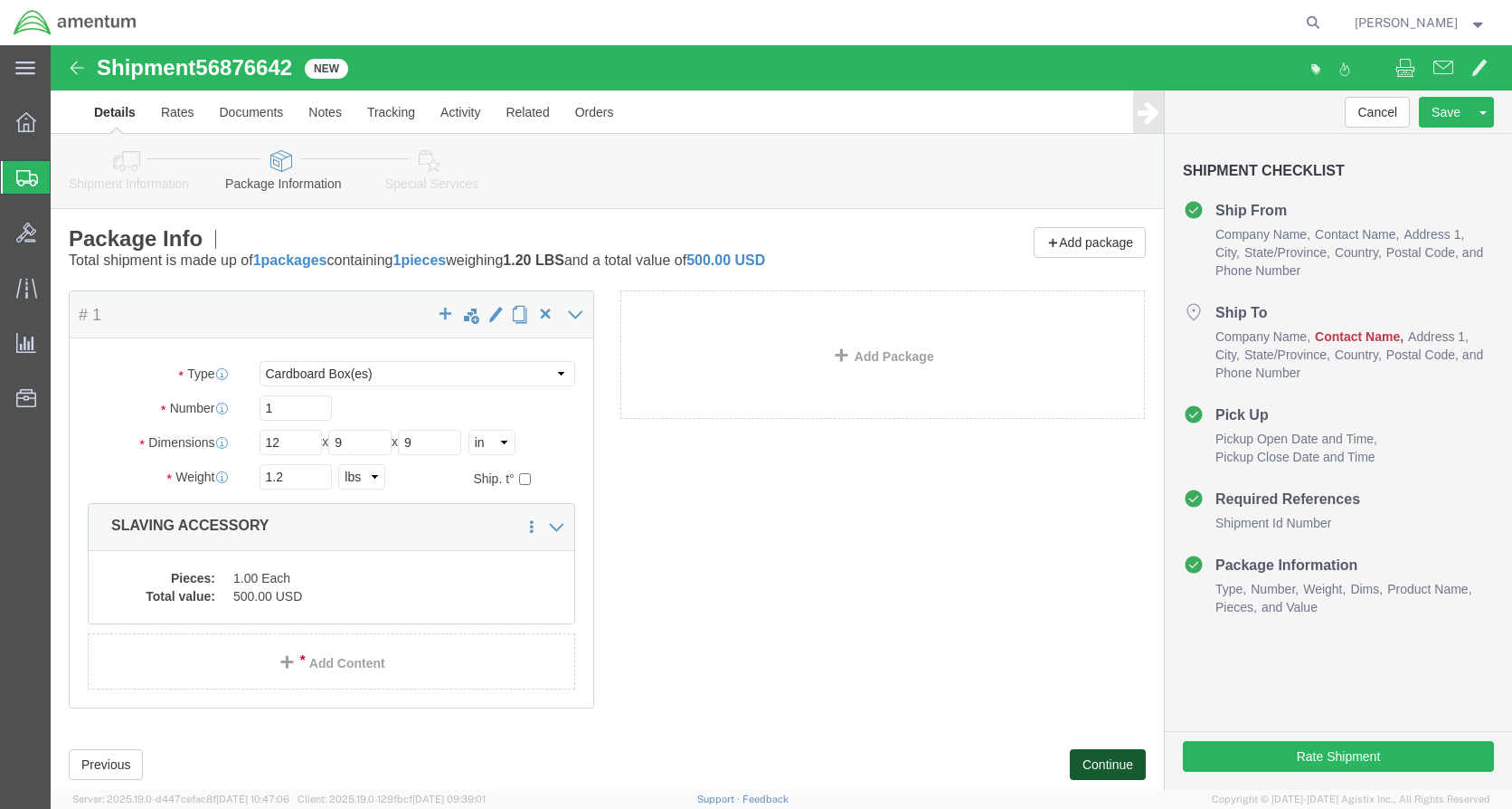
click button "Continue"
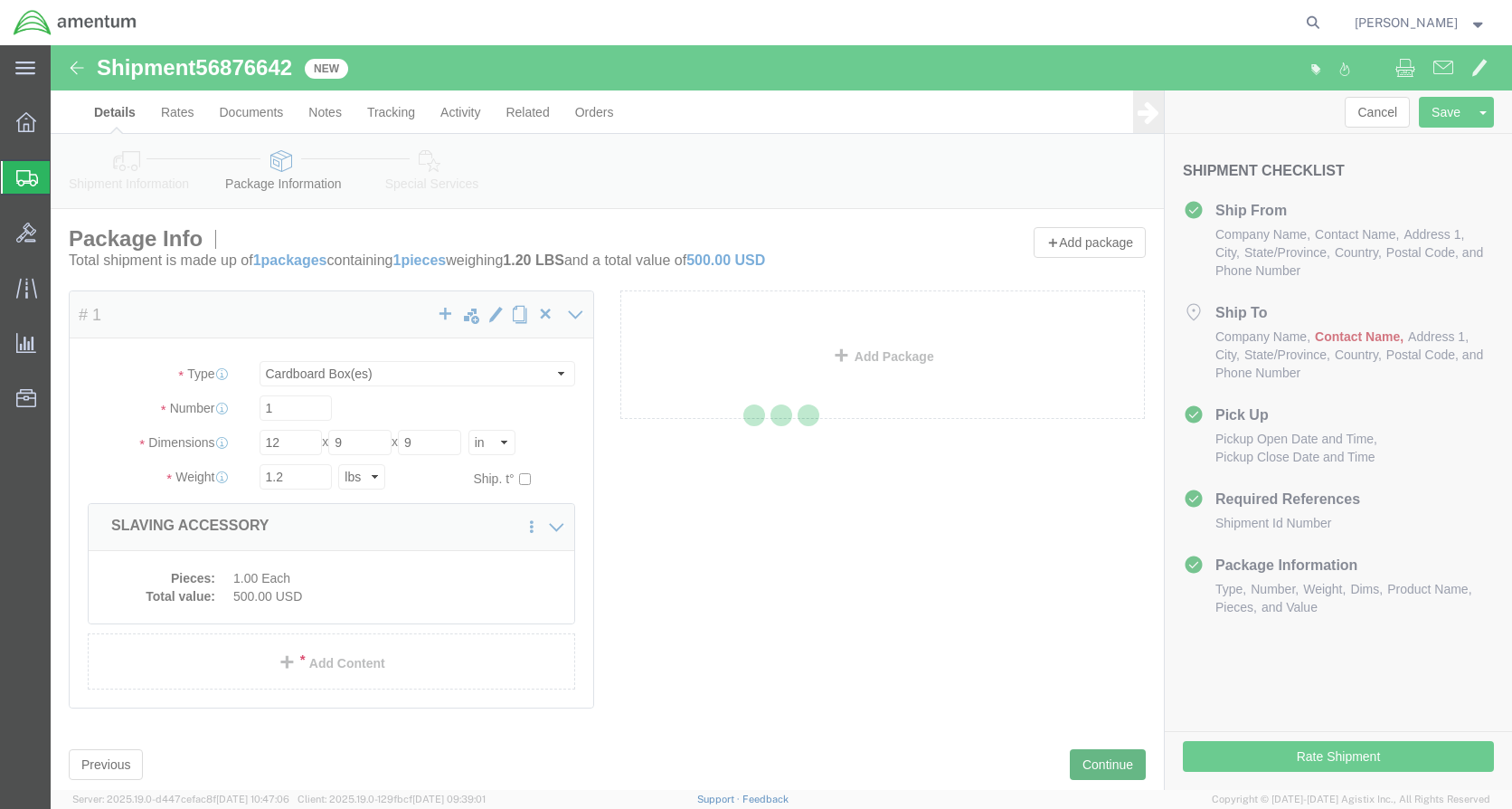
select select
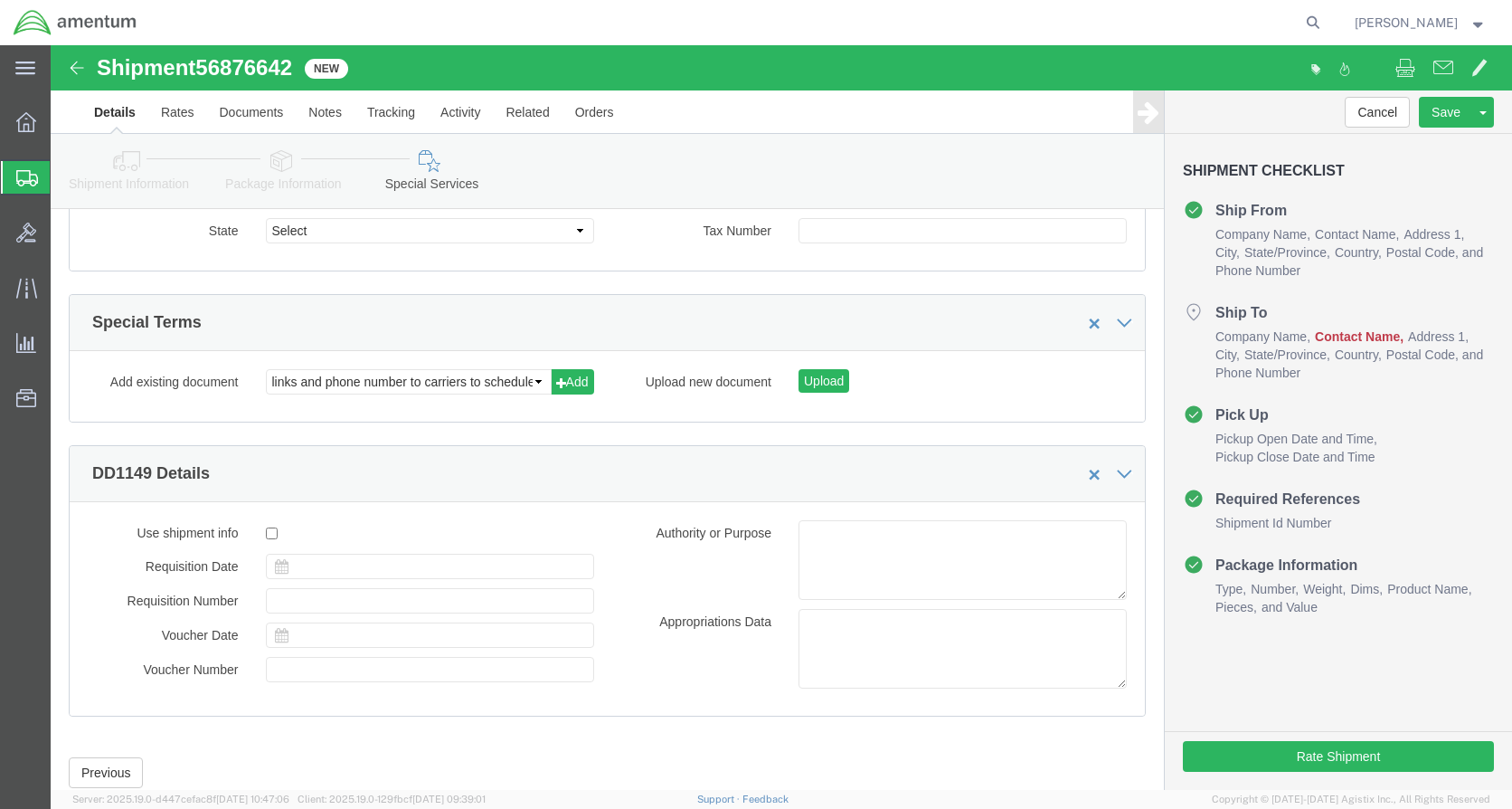
scroll to position [2173, 0]
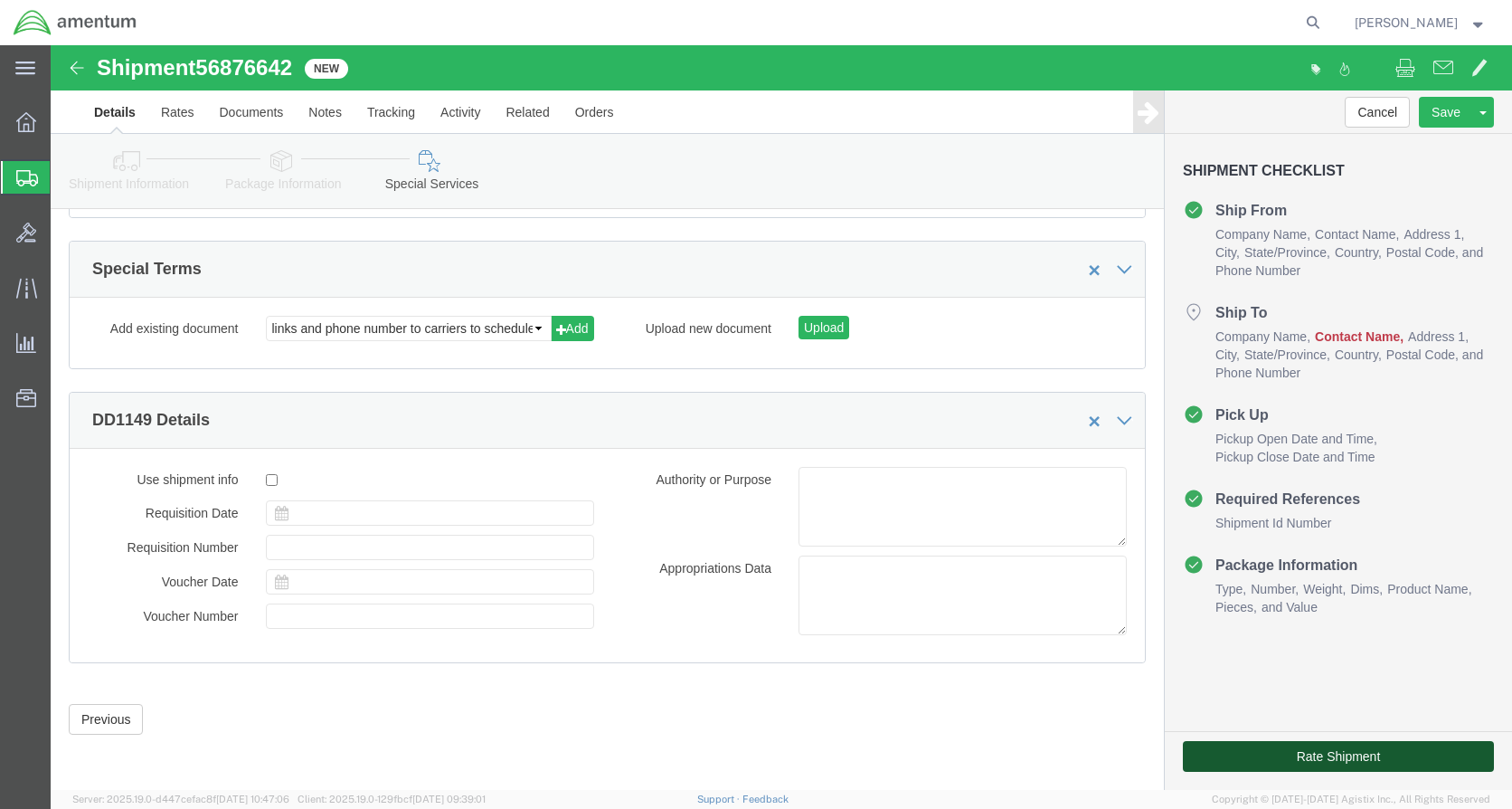
click button "Rate Shipment"
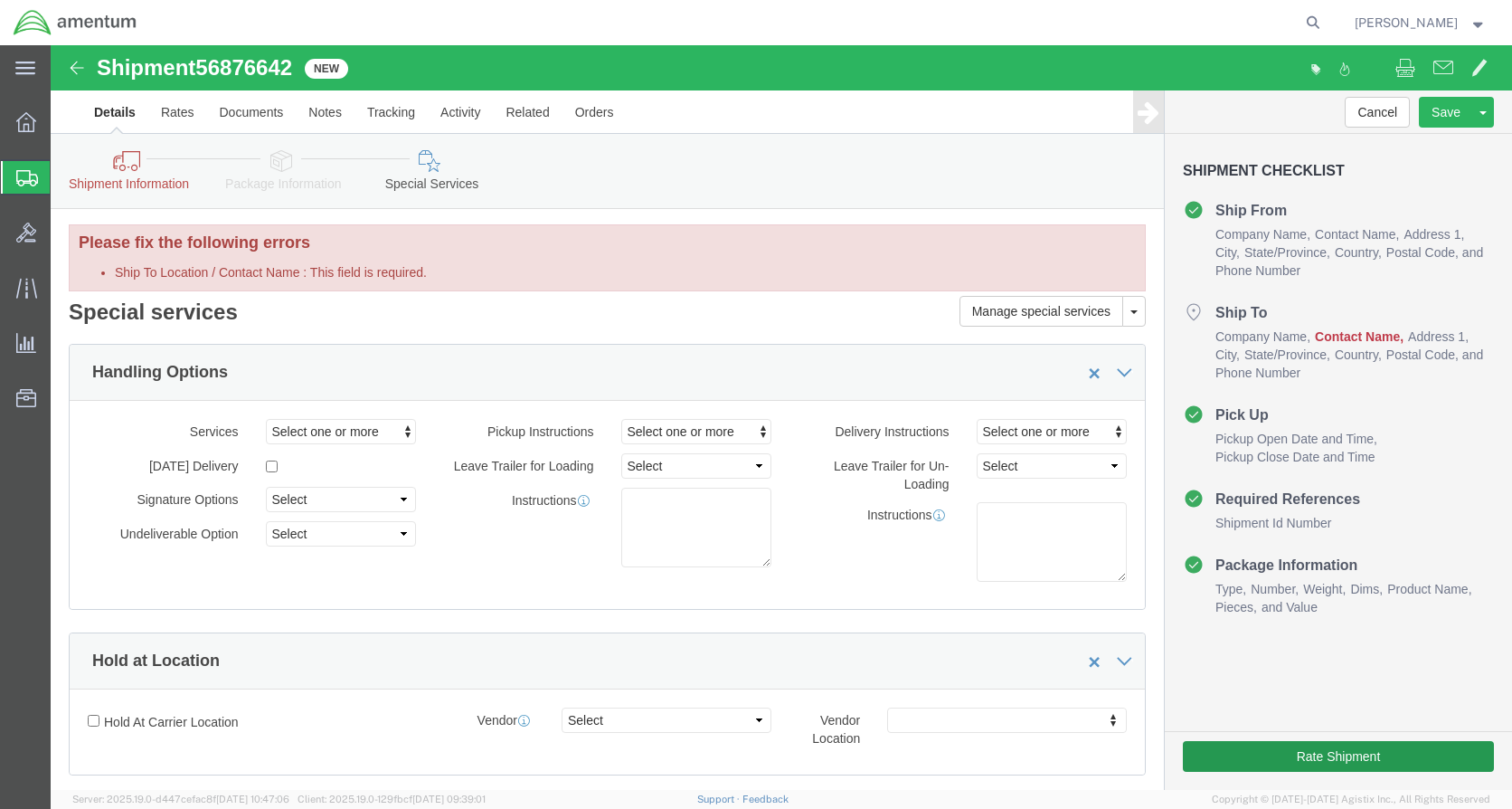
scroll to position [0, 0]
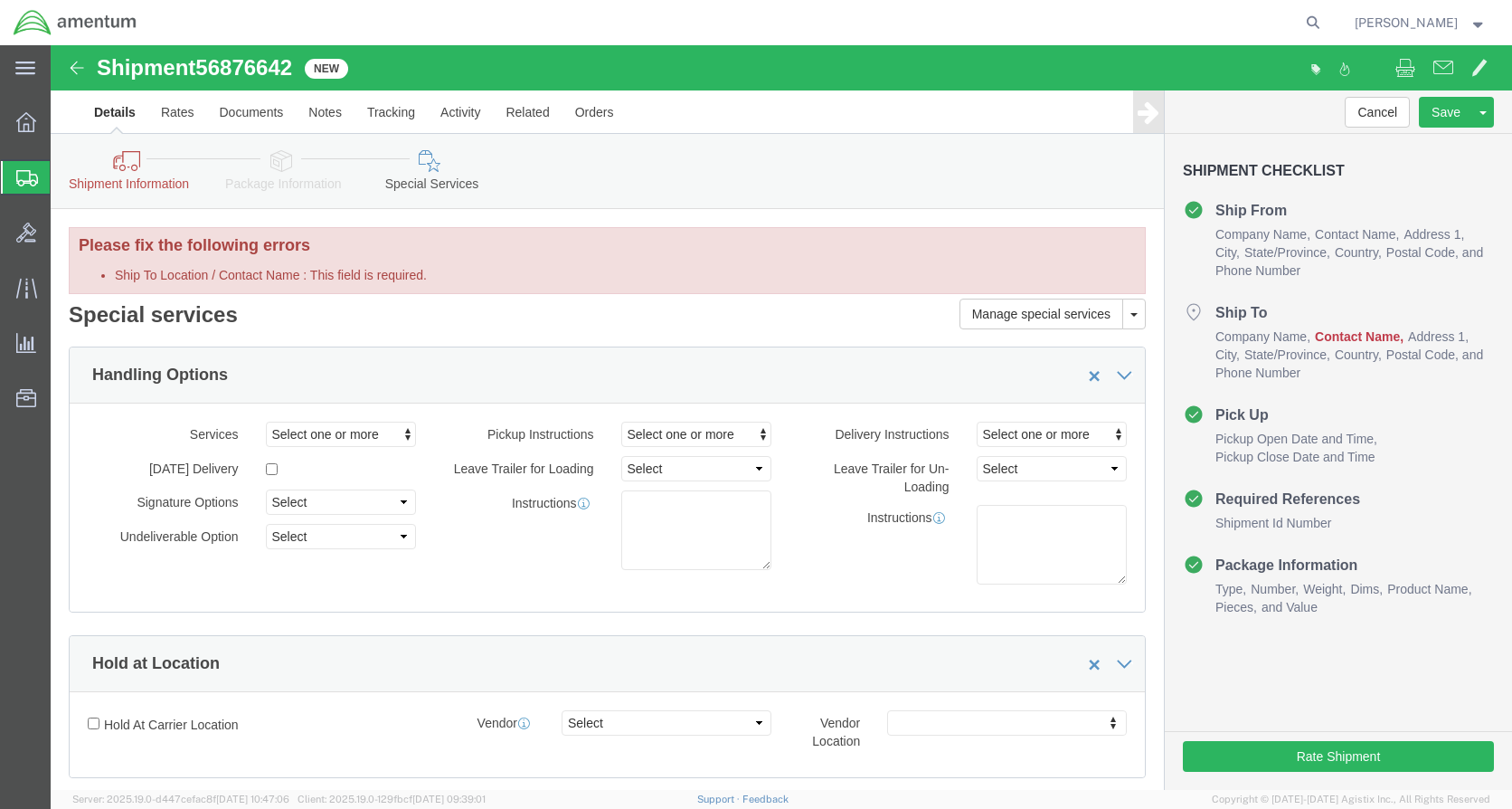
click icon
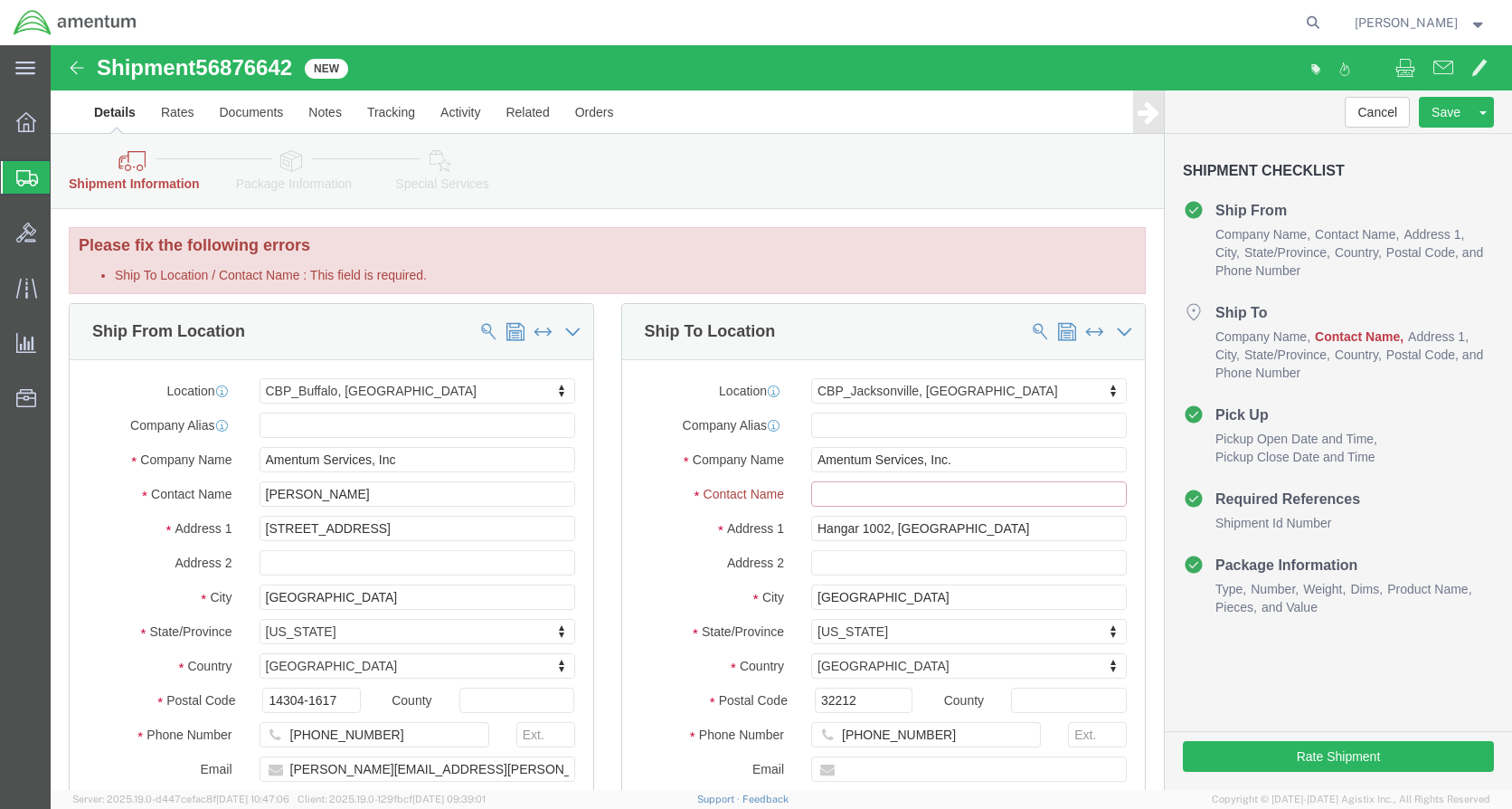
click input "Ship To Location / Contact Name : This field is required."
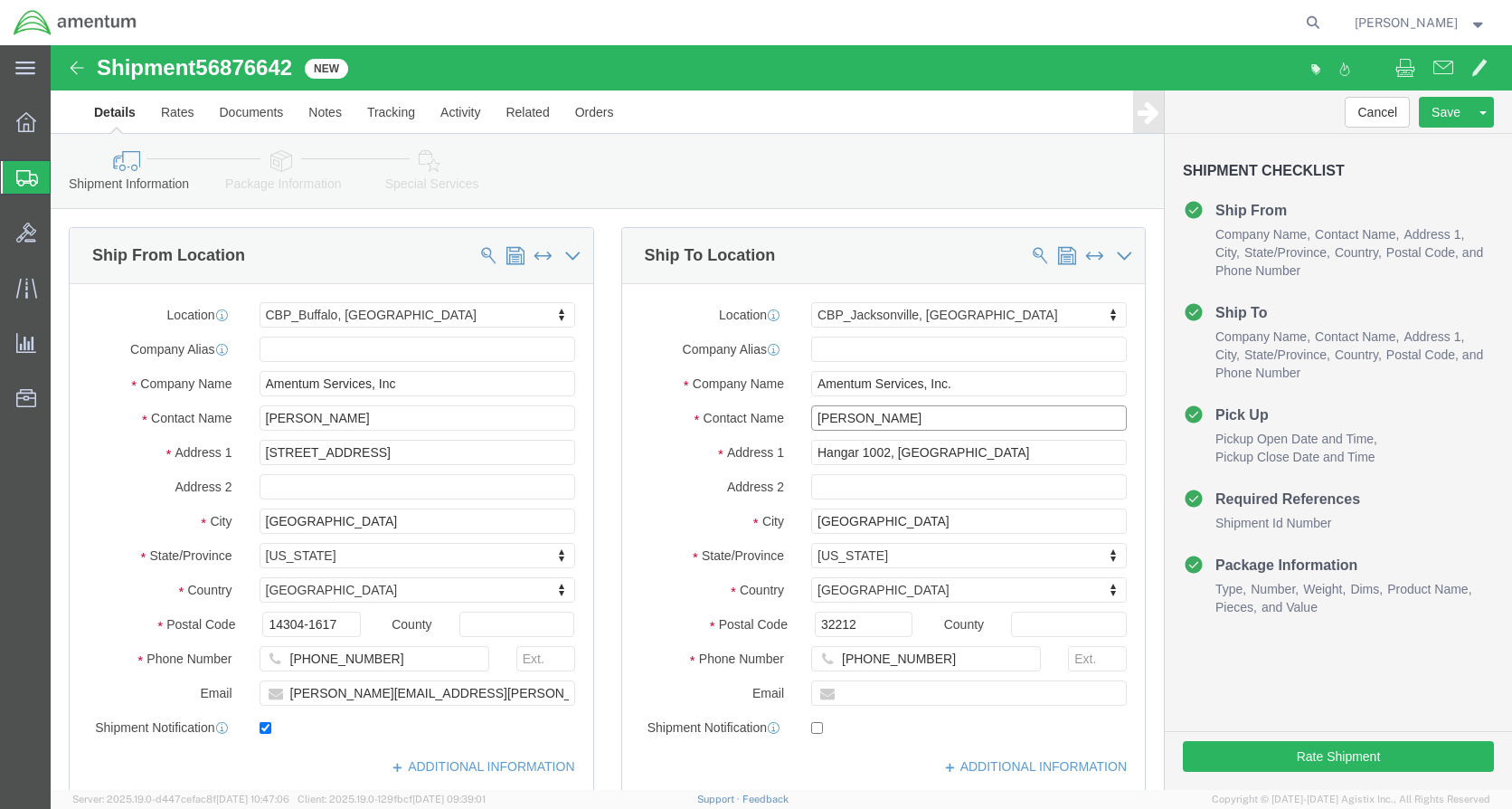
type input "[PERSON_NAME]"
click div "Ship To Location"
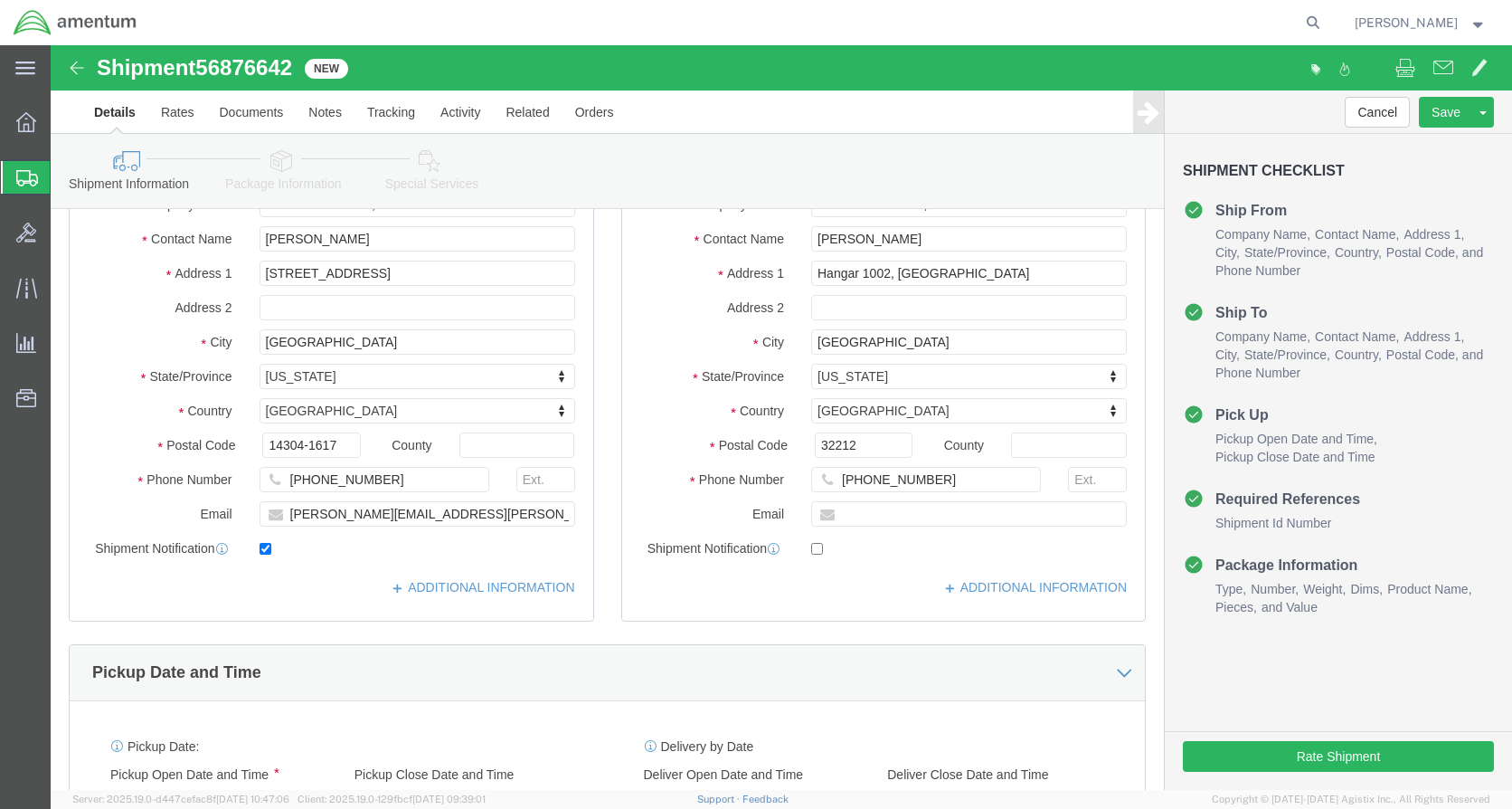
scroll to position [181, 0]
click button "Rate Shipment"
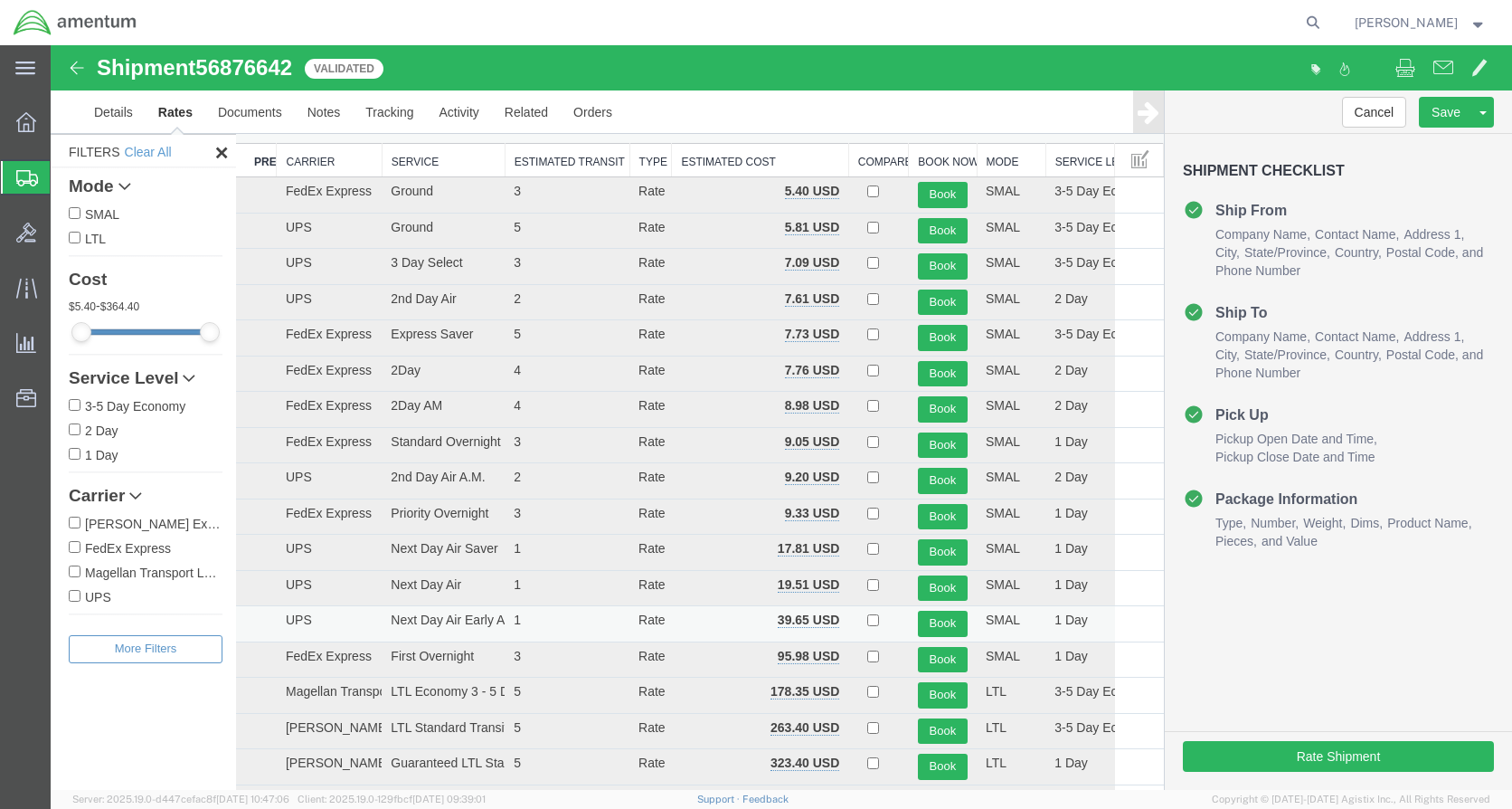
scroll to position [91, 0]
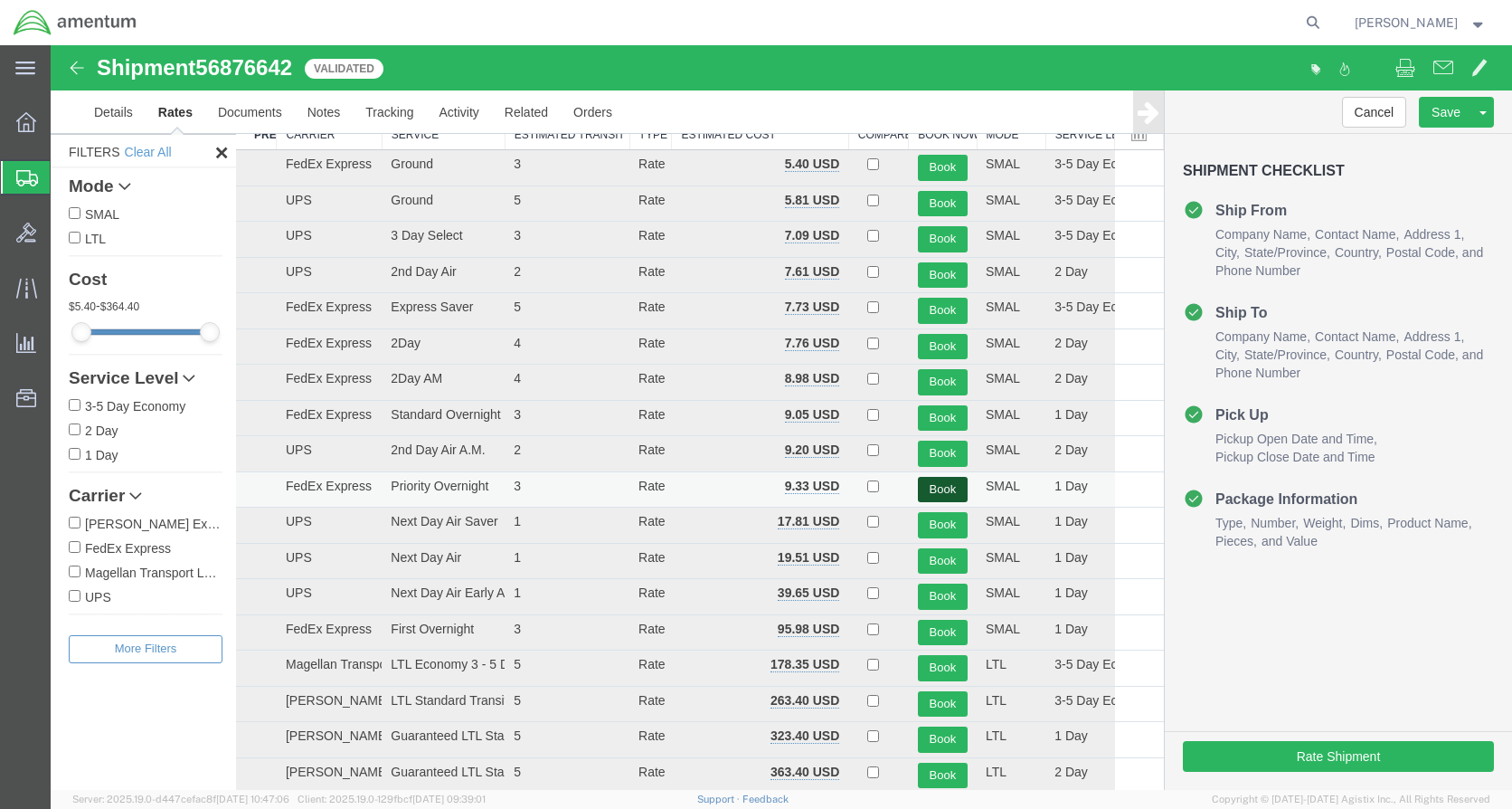
click at [923, 488] on button "Book" at bounding box center [943, 489] width 50 height 27
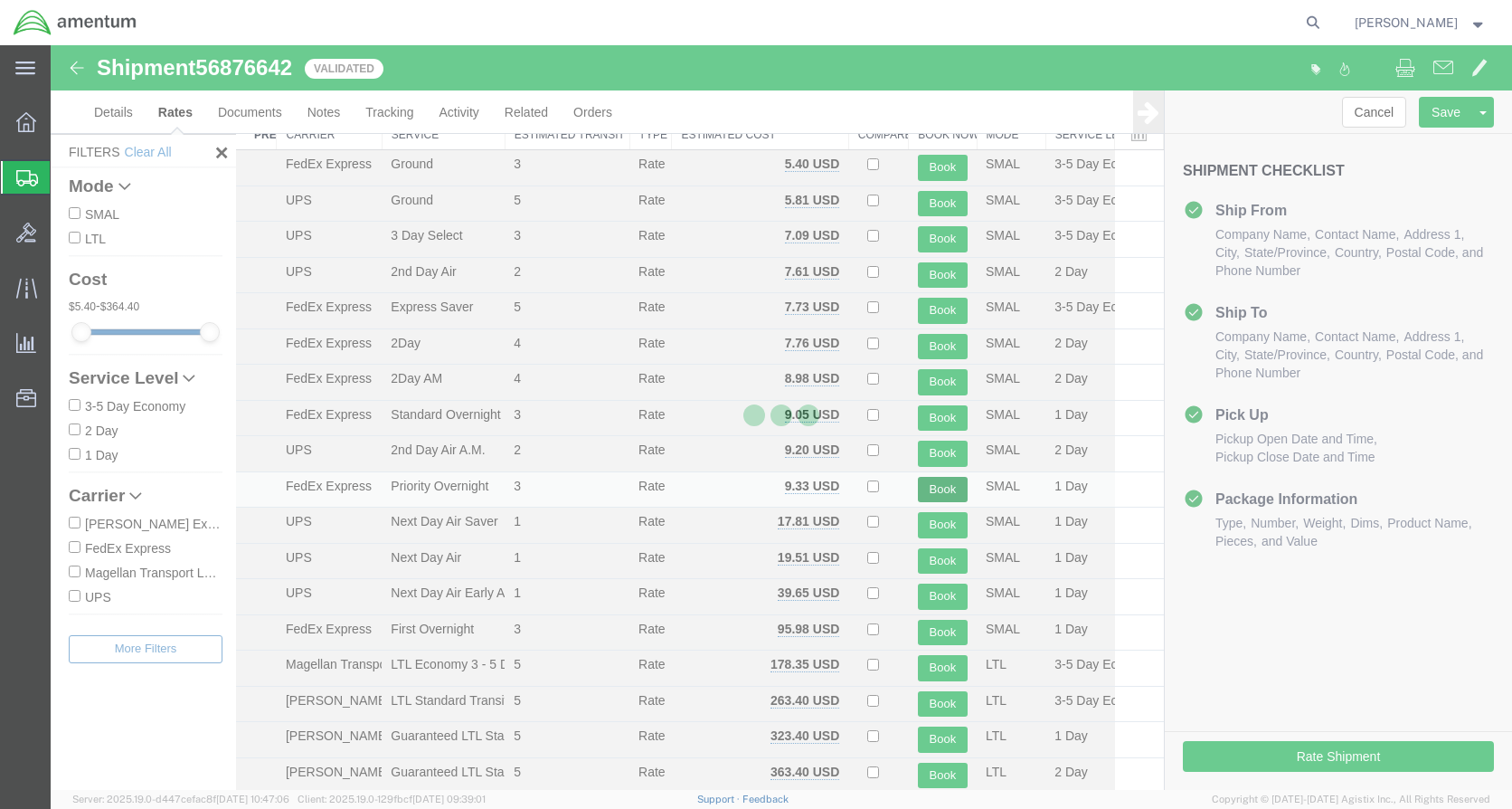
scroll to position [0, 0]
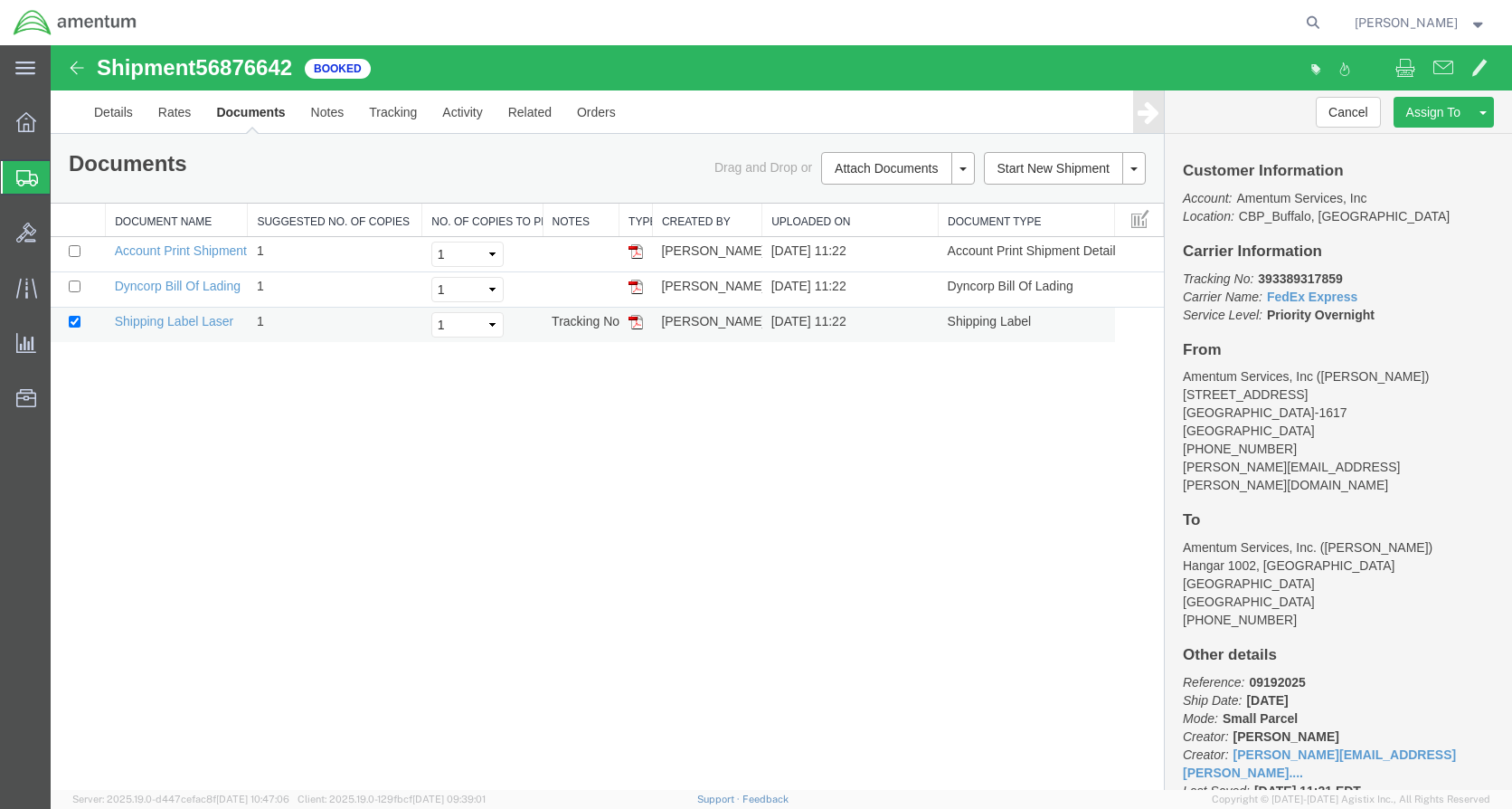
click at [660, 317] on td "[PERSON_NAME]" at bounding box center [706, 325] width 109 height 35
drag, startPoint x: 660, startPoint y: 317, endPoint x: 694, endPoint y: 338, distance: 40.0
click at [694, 338] on td "[PERSON_NAME]" at bounding box center [706, 325] width 109 height 35
click at [635, 317] on img at bounding box center [636, 322] width 15 height 15
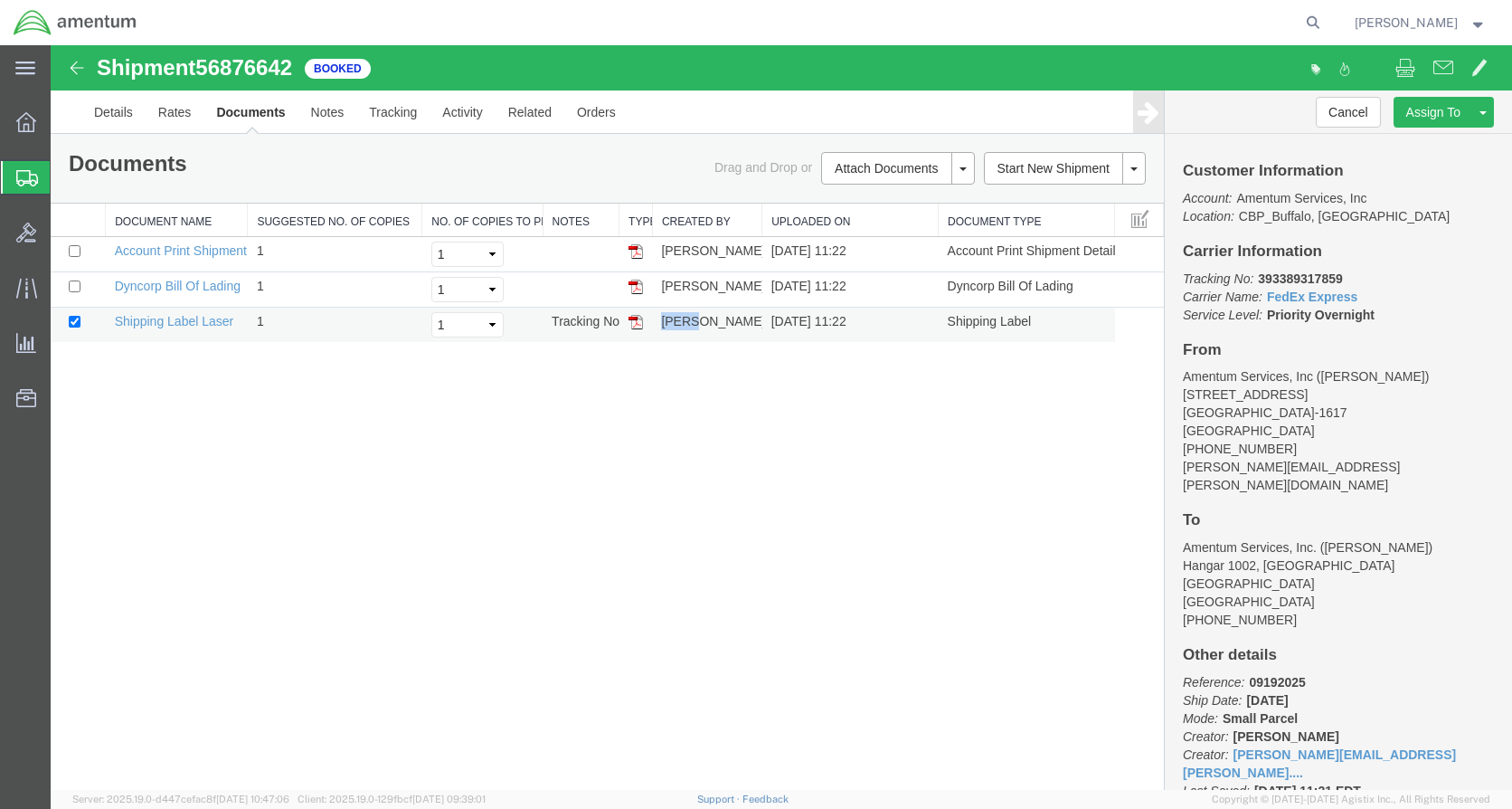
click at [635, 317] on img at bounding box center [636, 322] width 15 height 15
click at [638, 283] on img at bounding box center [636, 287] width 15 height 15
click at [104, 109] on link "Details" at bounding box center [114, 112] width 64 height 43
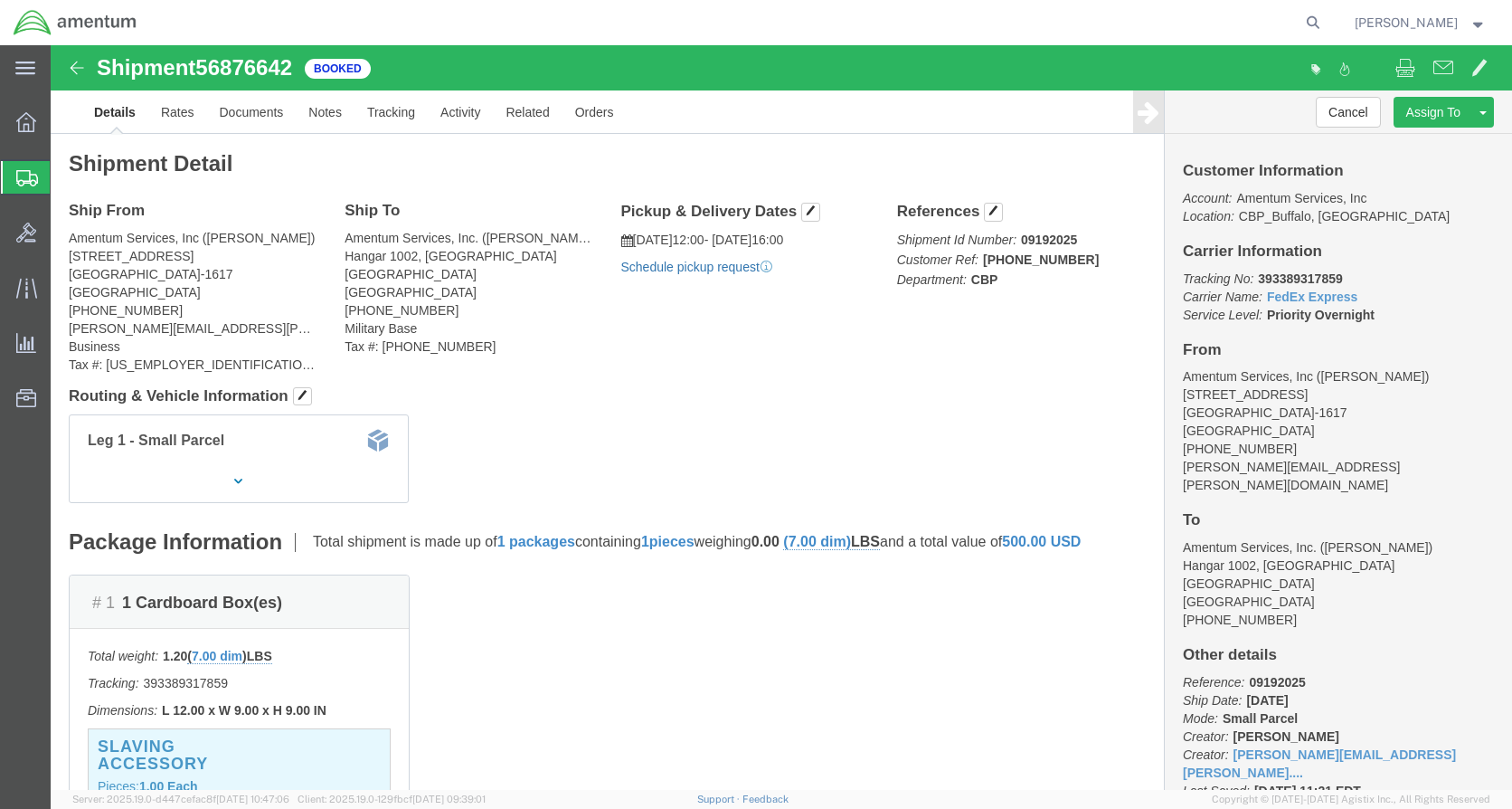
click link "Schedule pickup request"
